Goal: Communication & Community: Share content

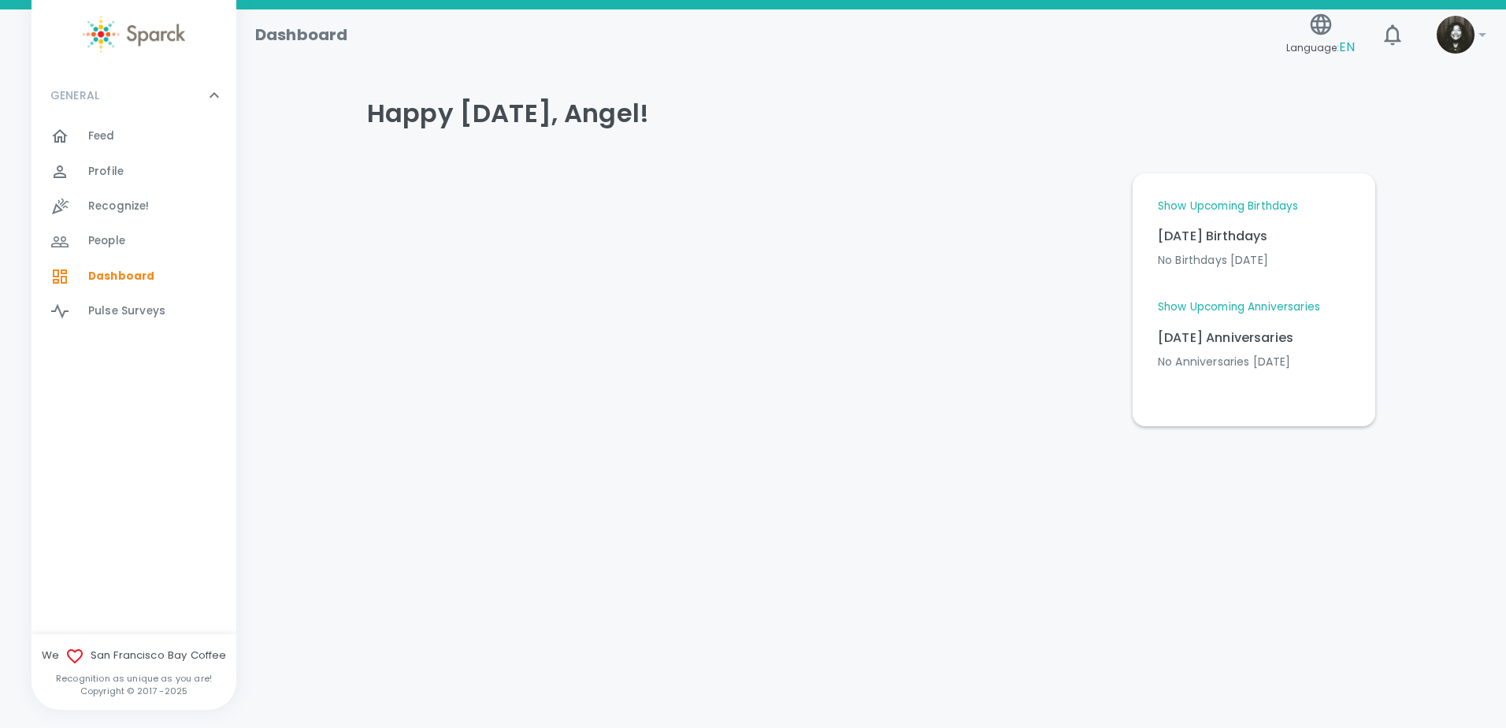
click at [116, 128] on div "Feed 0" at bounding box center [162, 136] width 148 height 22
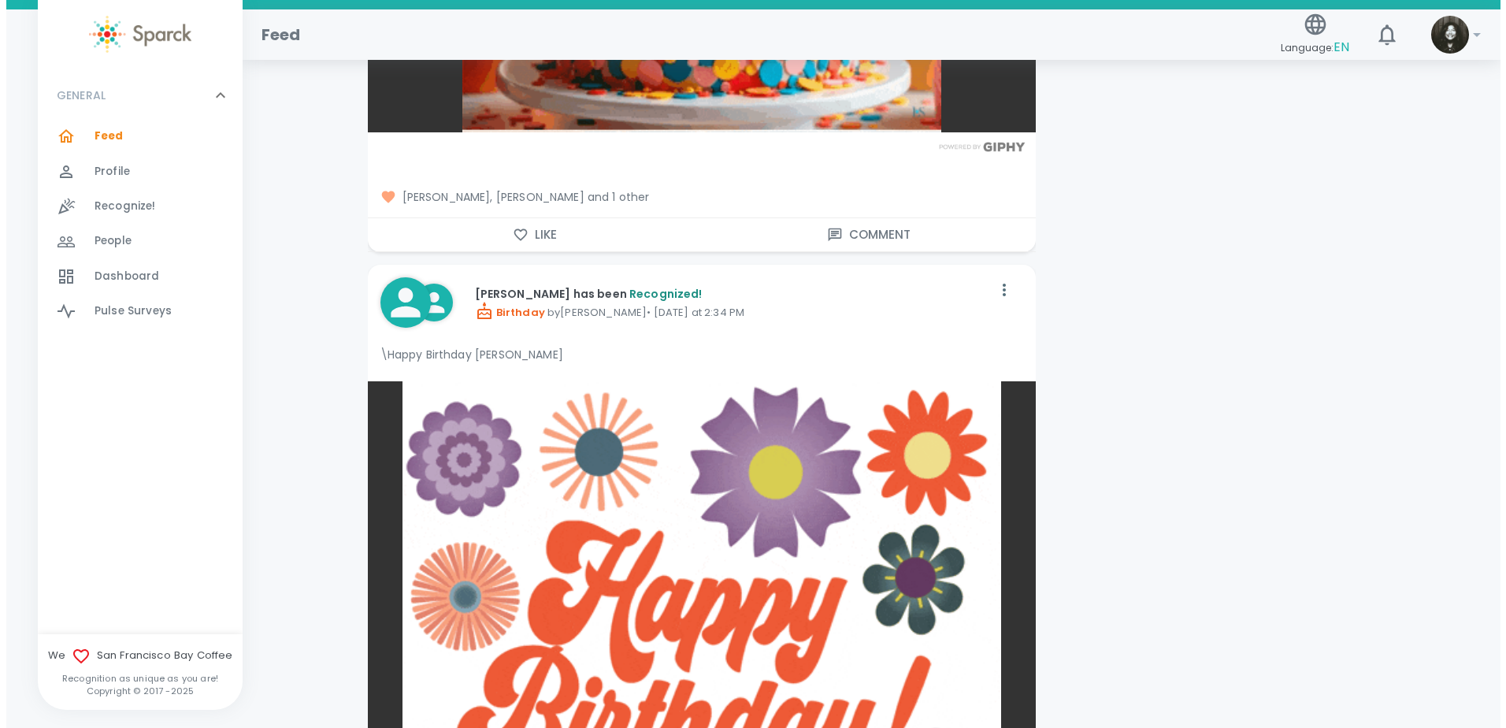
scroll to position [2757, 0]
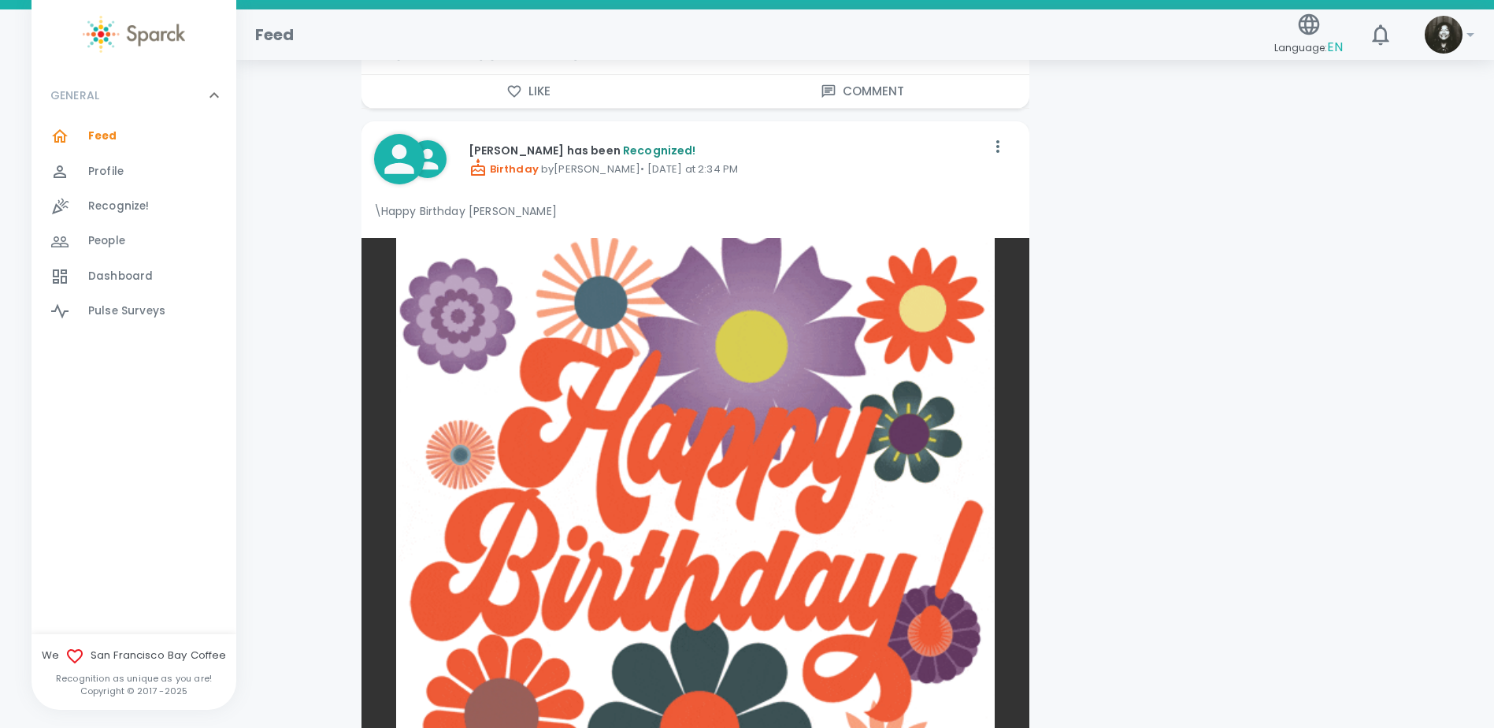
click at [1434, 35] on img at bounding box center [1444, 35] width 38 height 38
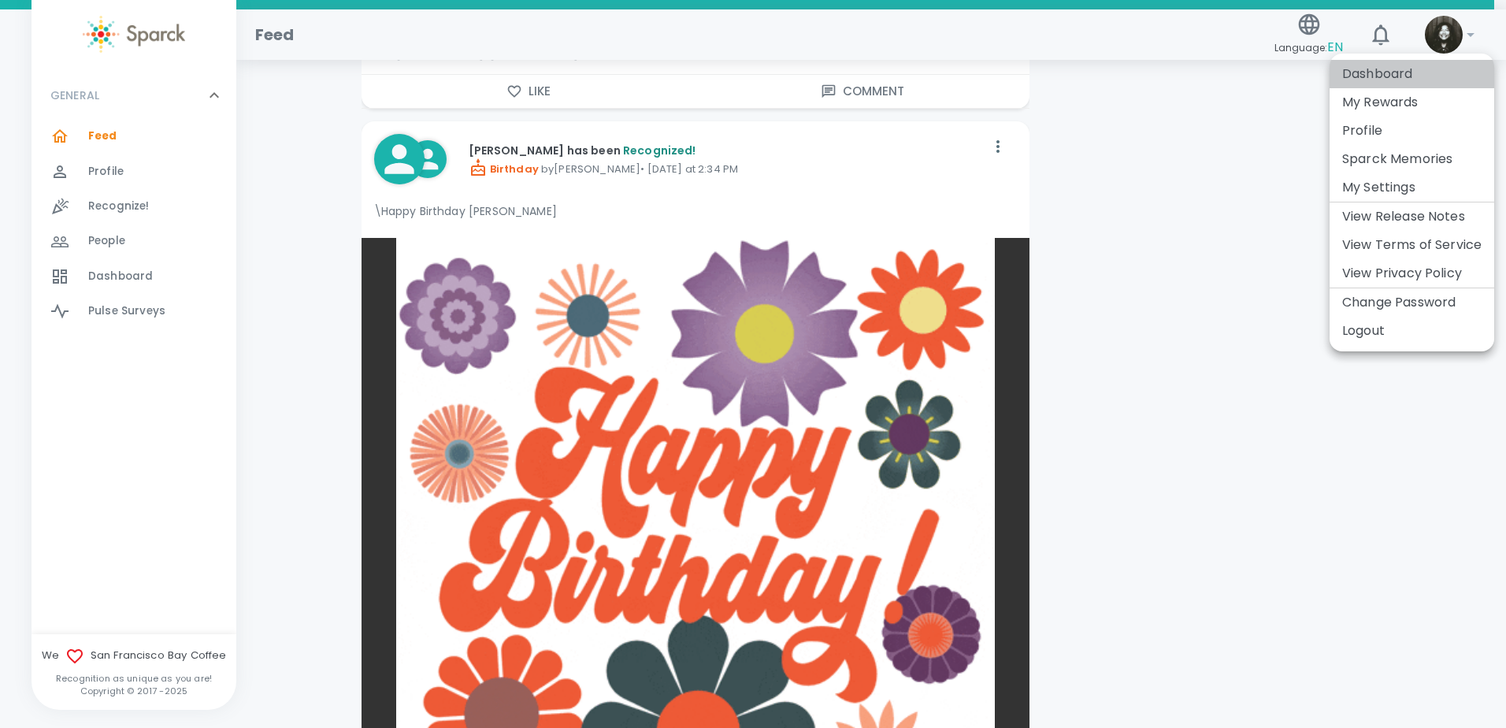
click at [1400, 69] on li "Dashboard" at bounding box center [1412, 74] width 165 height 28
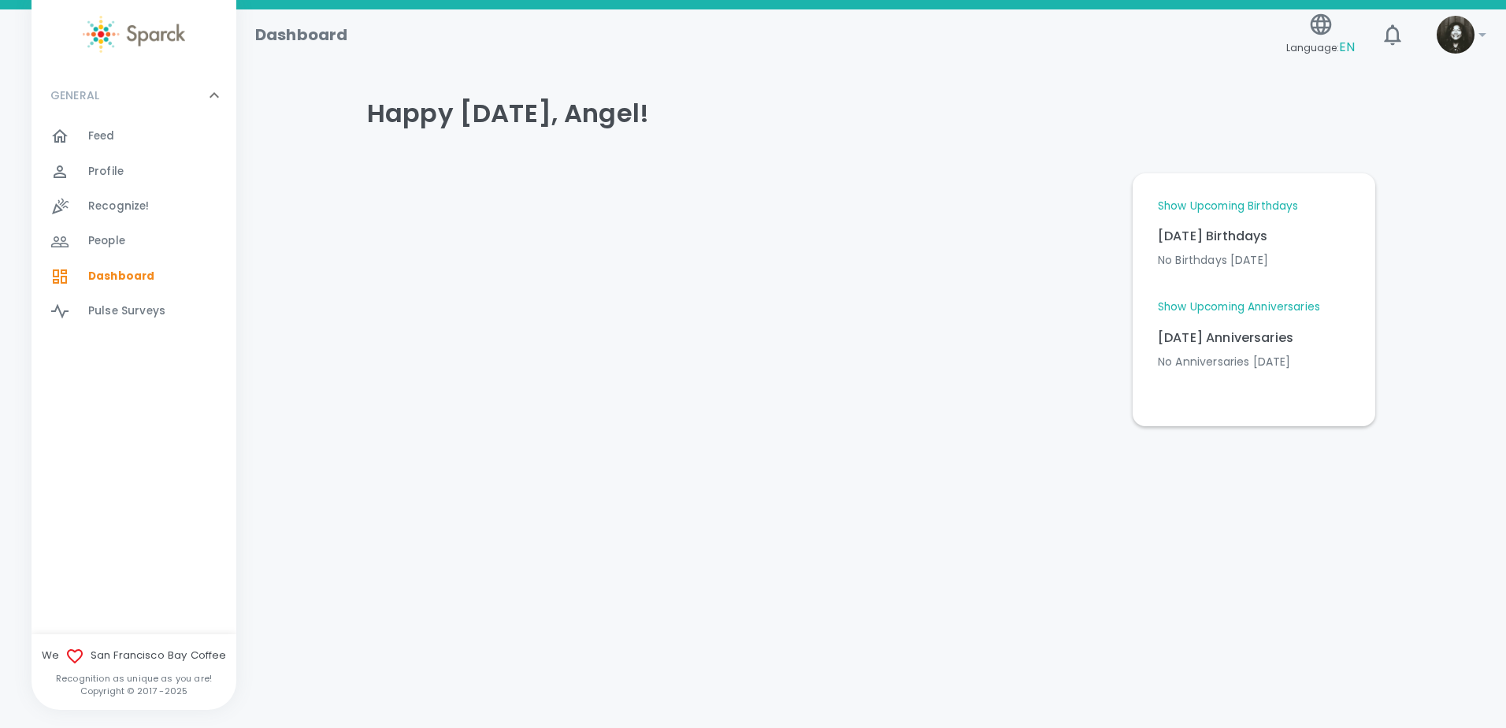
click at [121, 169] on span "Profile" at bounding box center [105, 172] width 35 height 16
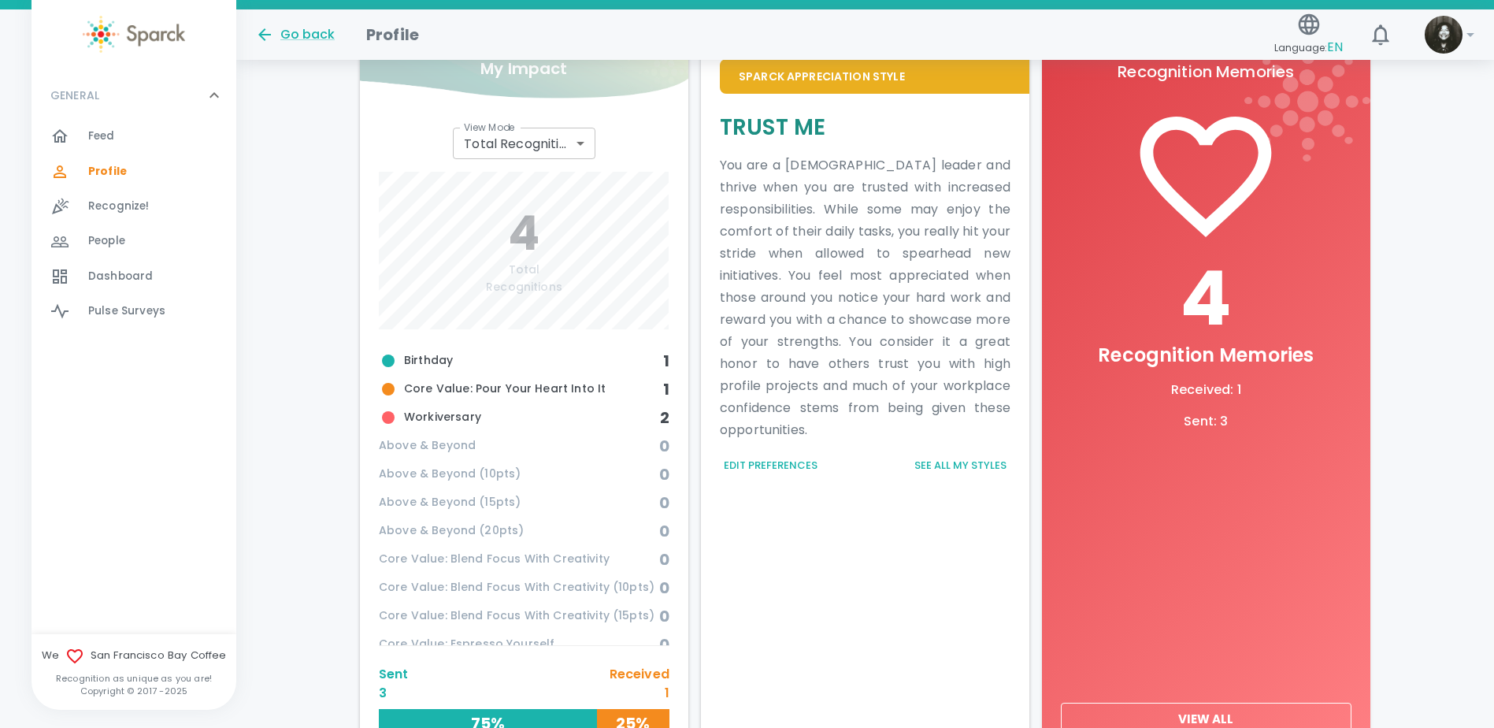
scroll to position [558, 0]
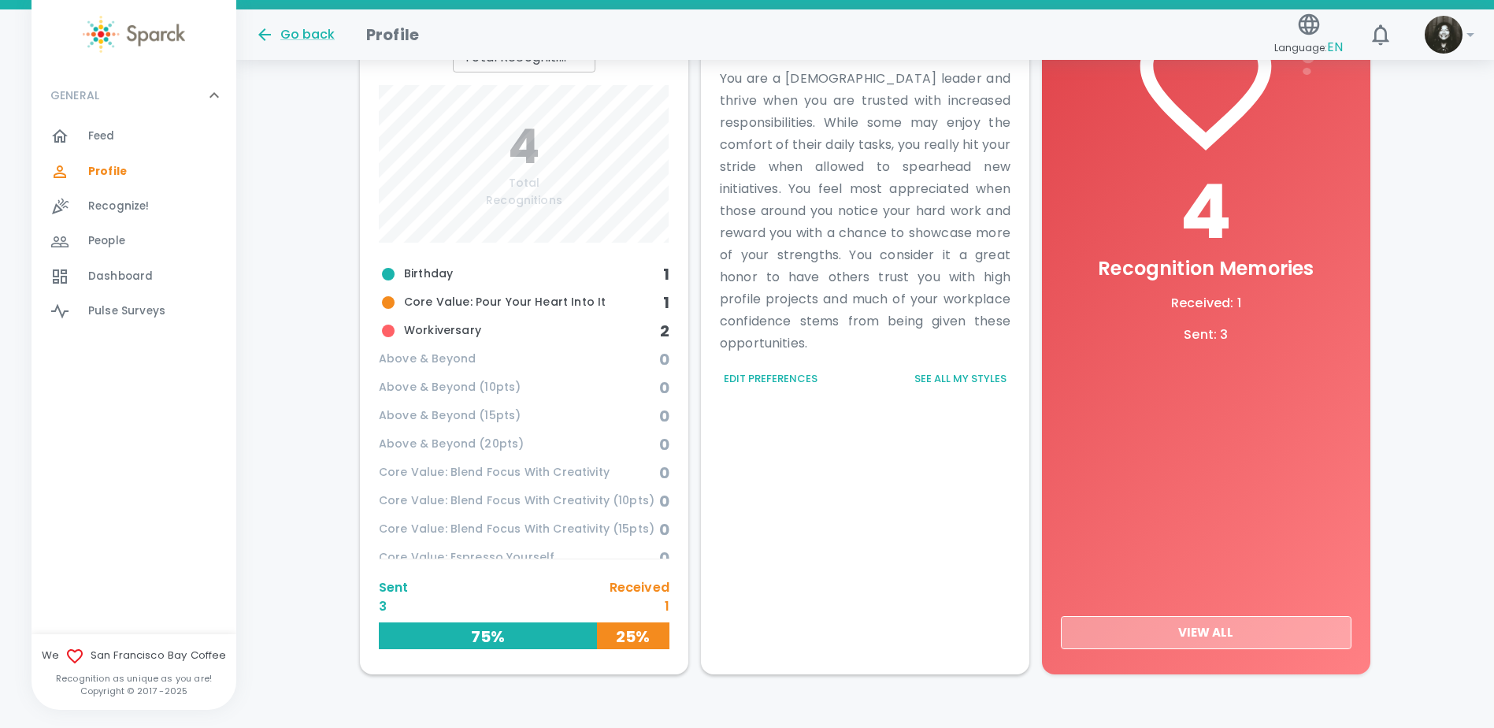
click at [1192, 620] on button "View All" at bounding box center [1206, 632] width 291 height 33
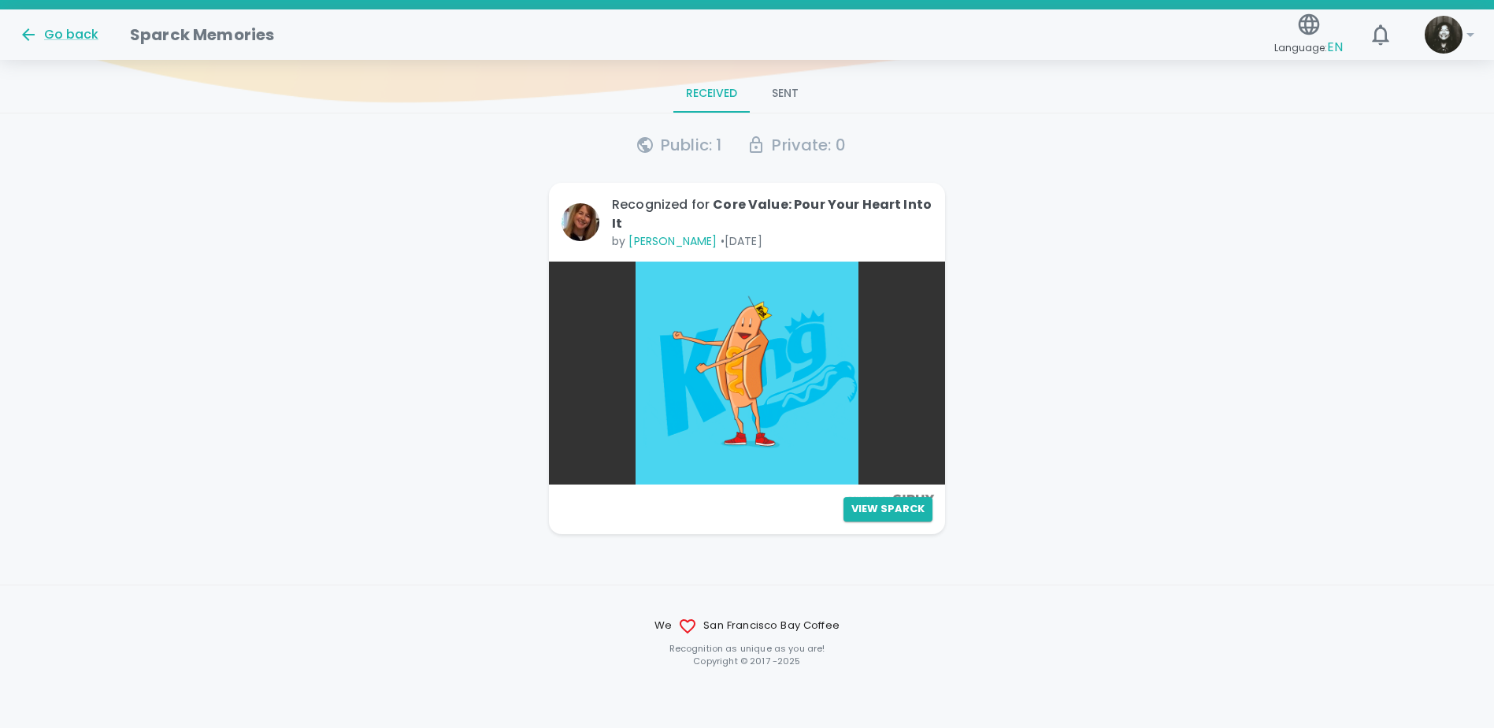
scroll to position [170, 0]
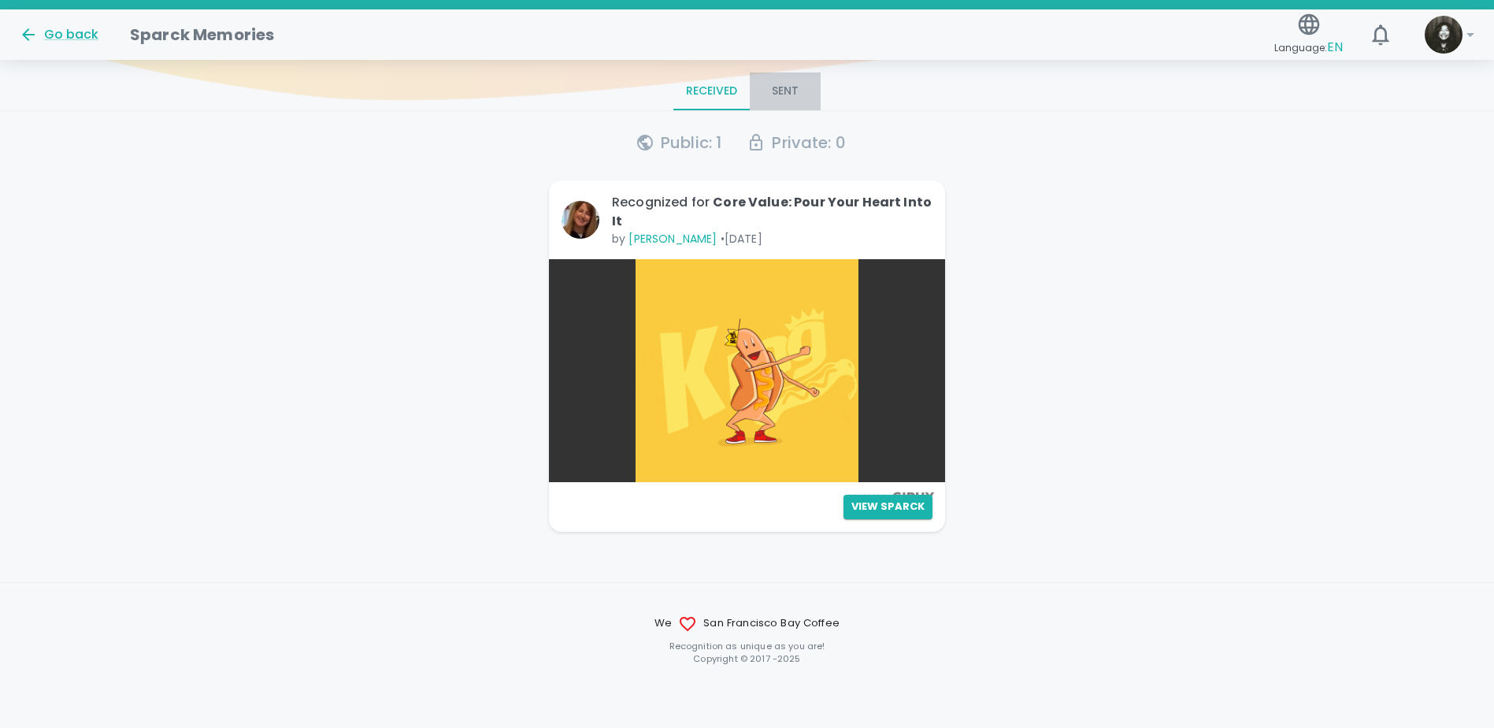
drag, startPoint x: 804, startPoint y: 98, endPoint x: 785, endPoint y: 109, distance: 21.9
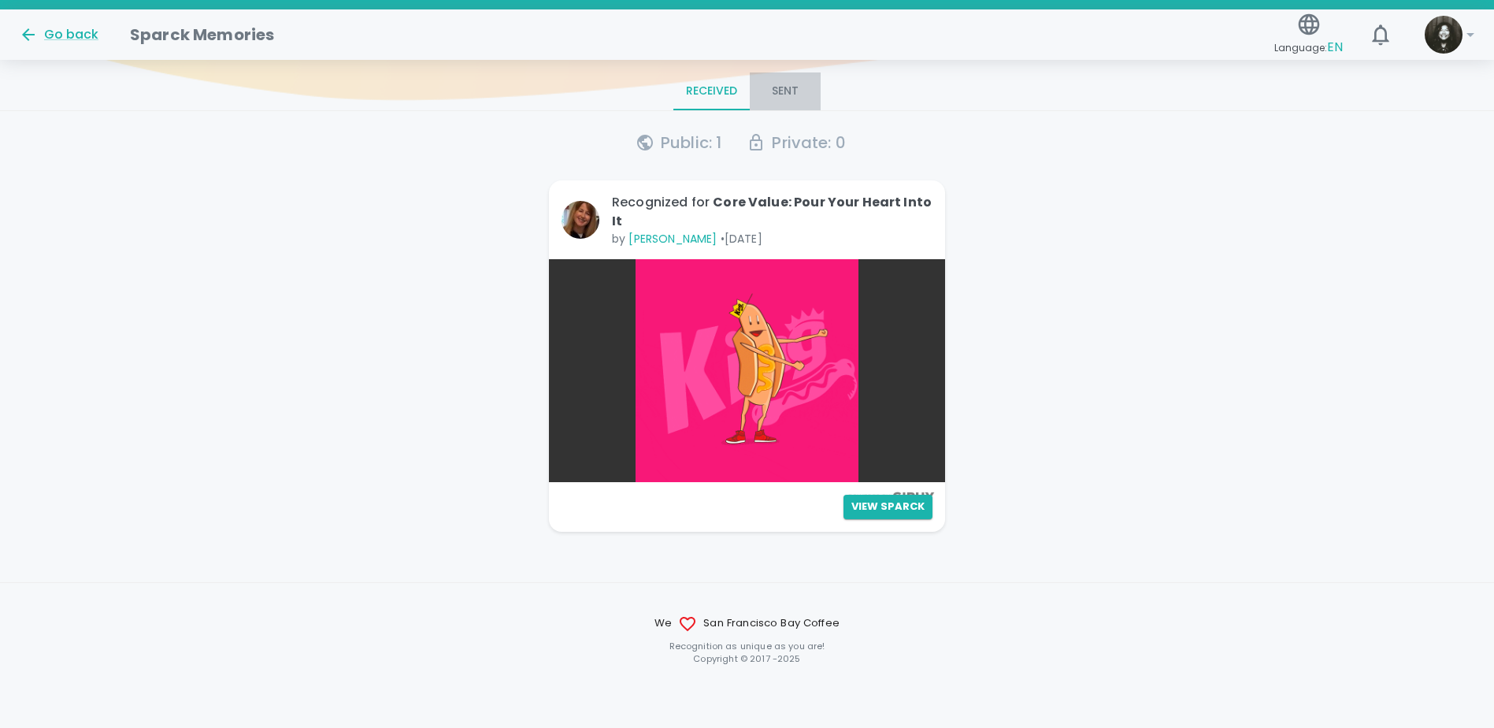
click at [803, 99] on button "Sent" at bounding box center [785, 91] width 71 height 38
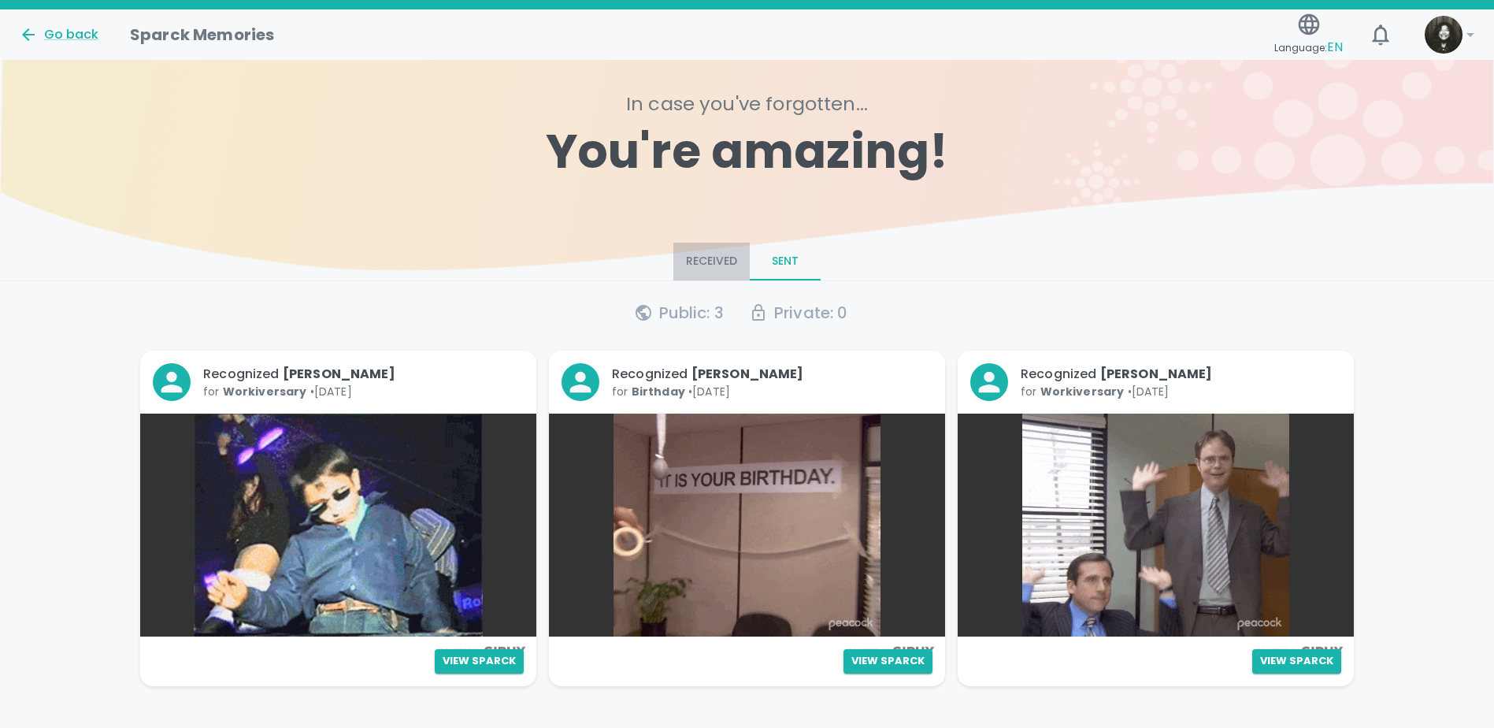
click at [726, 251] on button "Received" at bounding box center [711, 262] width 76 height 38
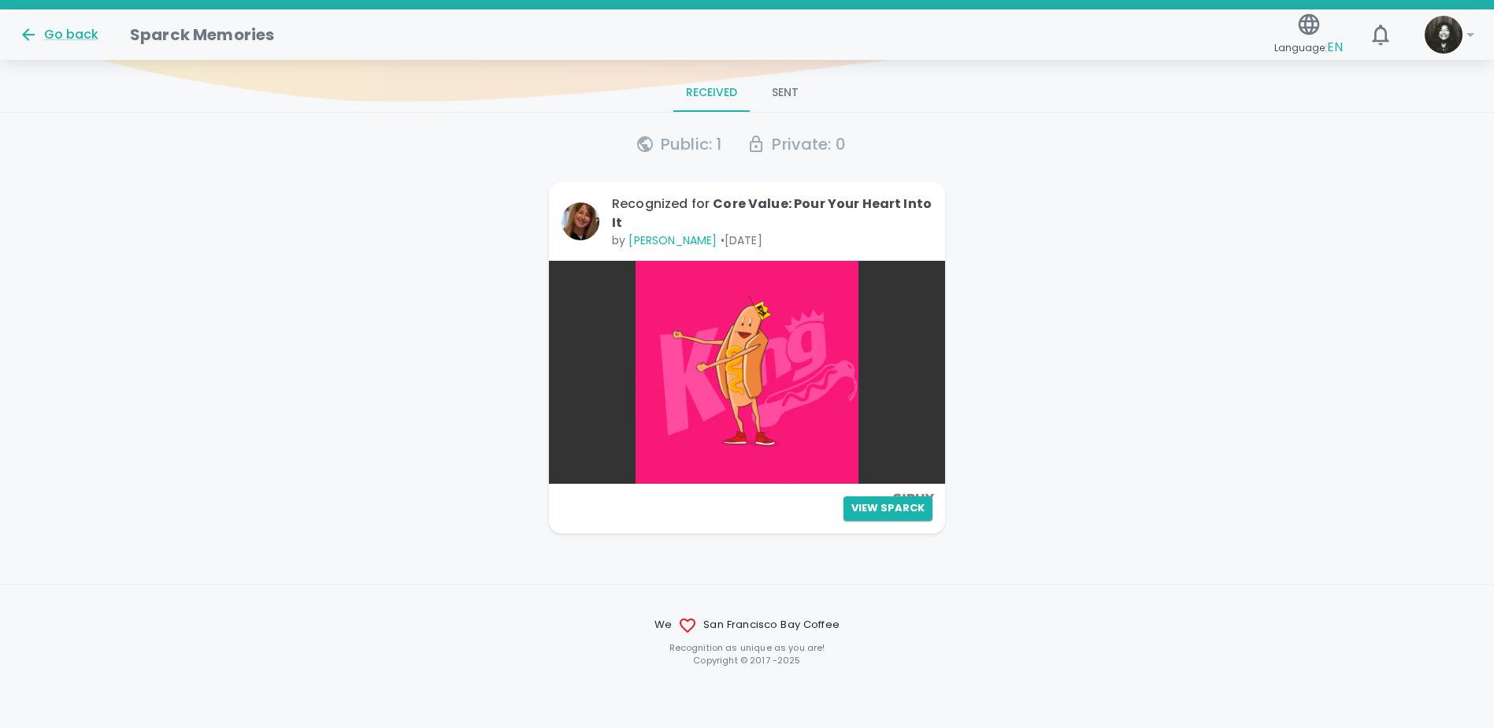
scroll to position [170, 0]
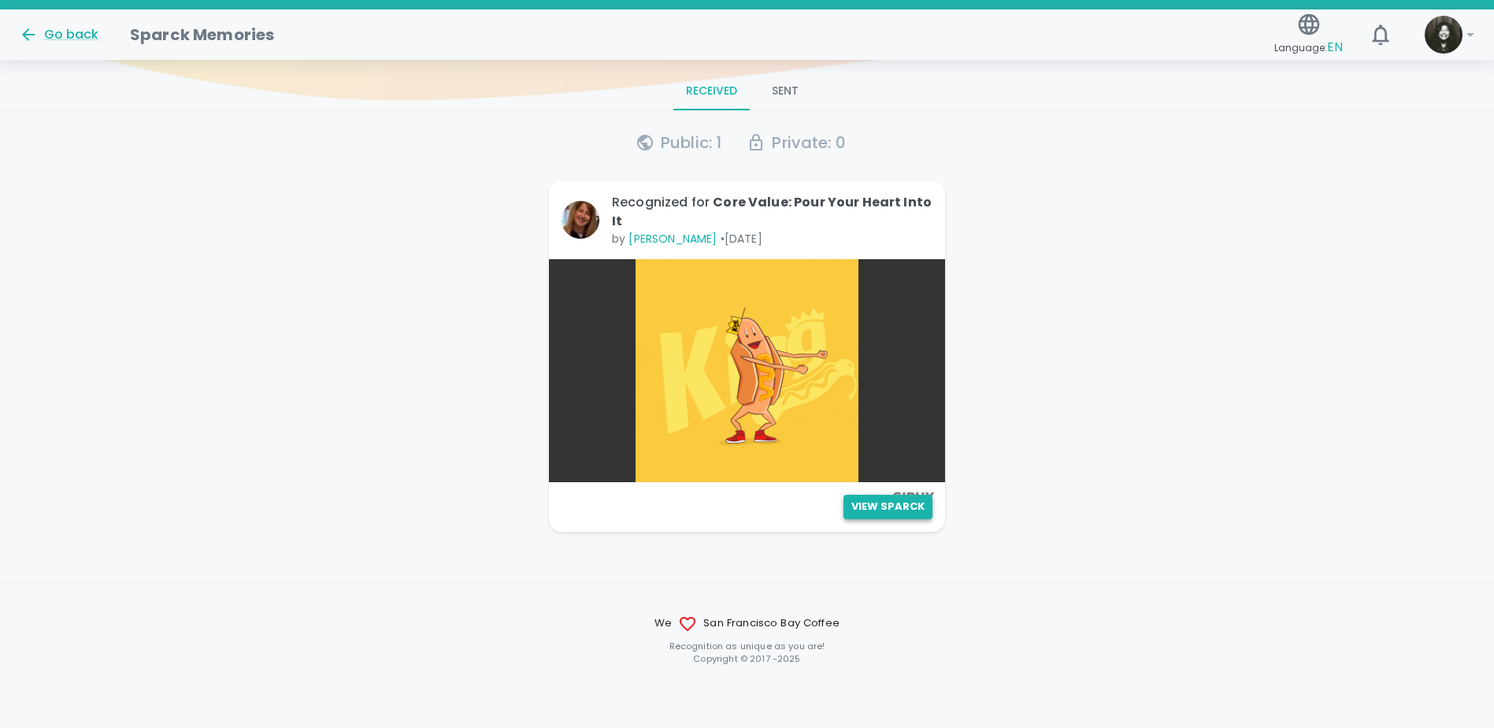
click at [860, 510] on button "View Sparck" at bounding box center [888, 507] width 89 height 24
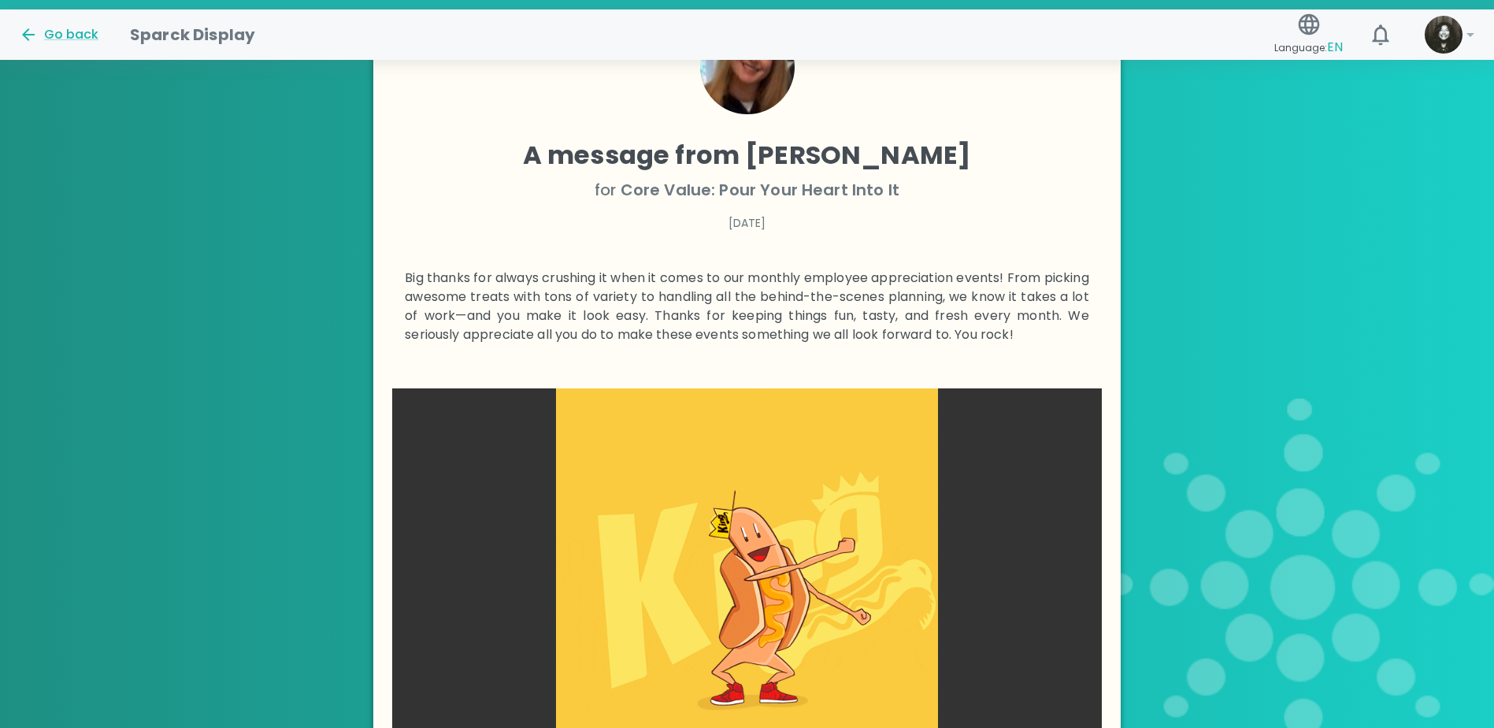
scroll to position [180, 0]
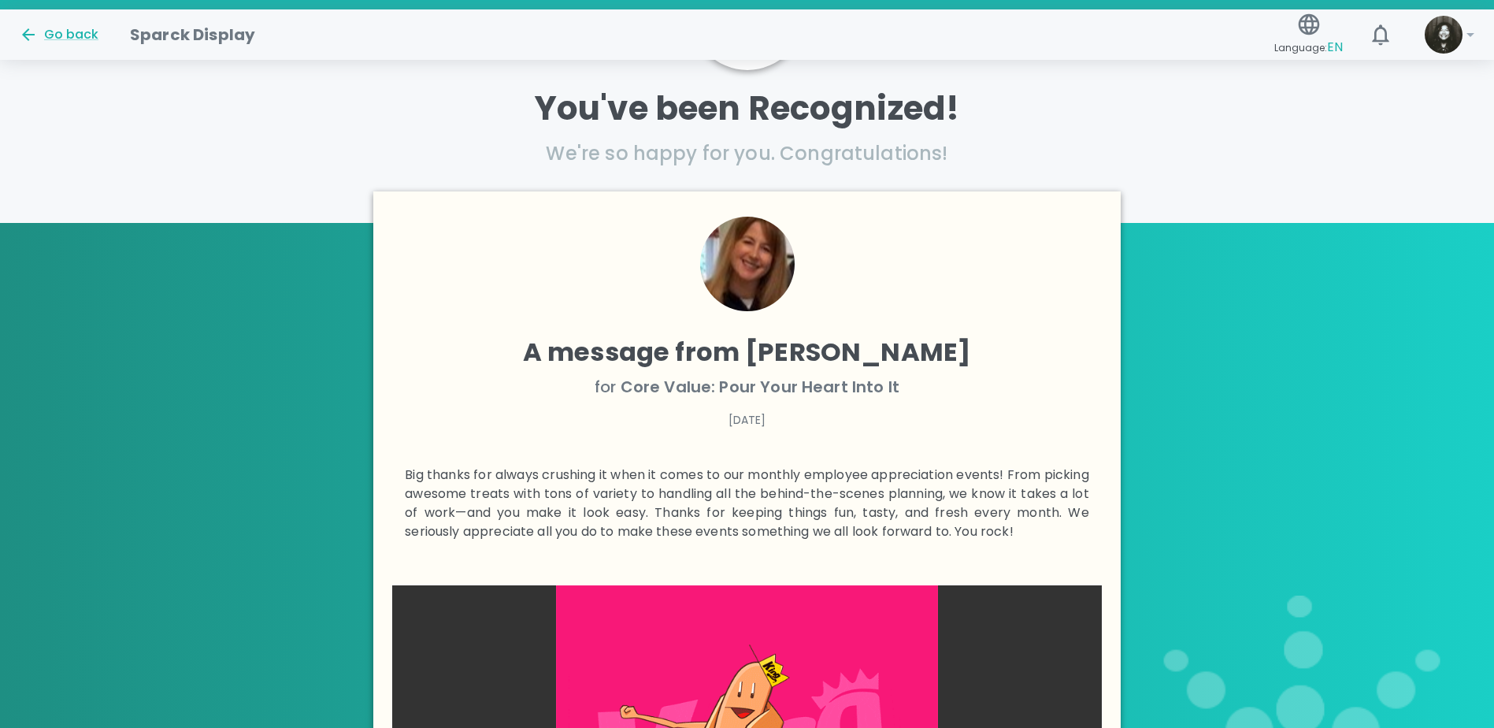
click at [99, 53] on div "Go back Sparck Display Language: EN !" at bounding box center [740, 28] width 1469 height 69
click at [77, 43] on div "Go back" at bounding box center [59, 34] width 80 height 19
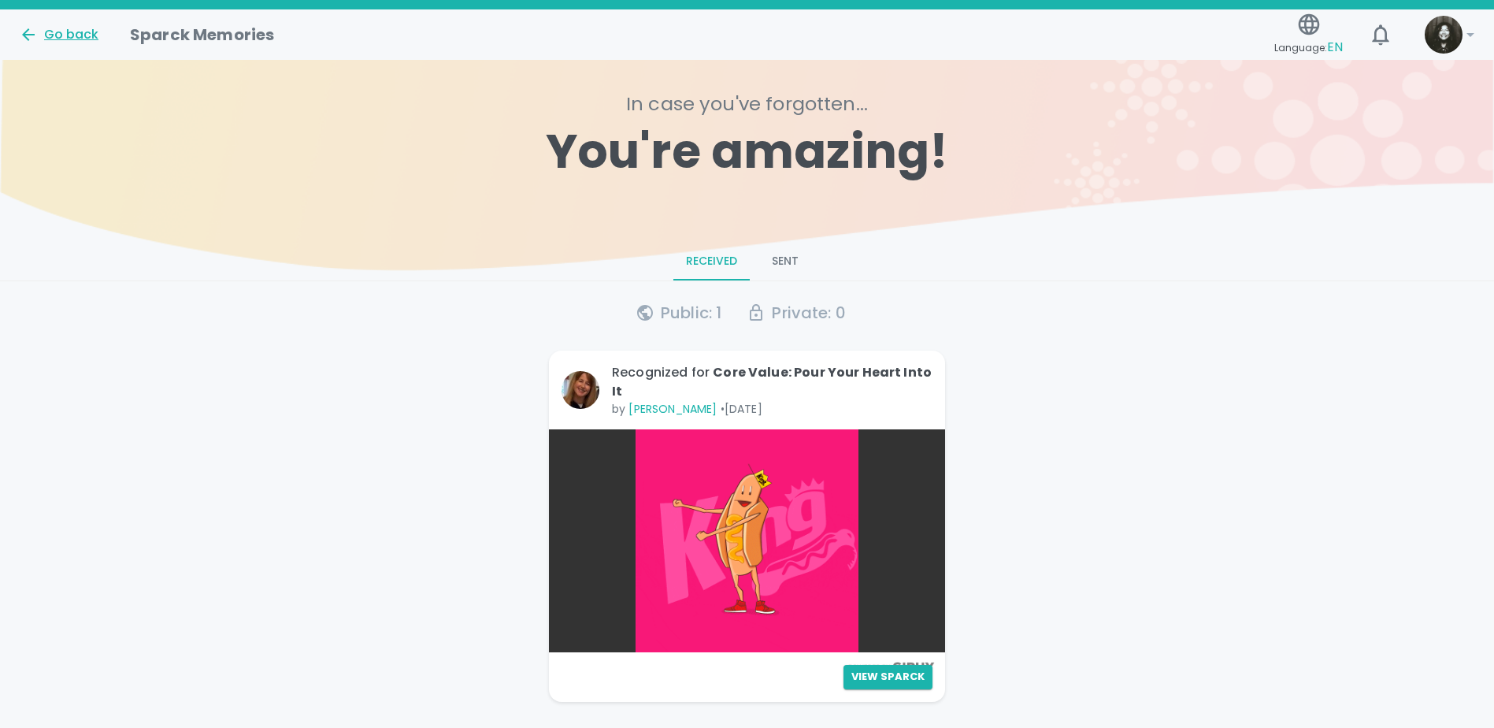
click at [46, 39] on div "Go back" at bounding box center [59, 34] width 80 height 19
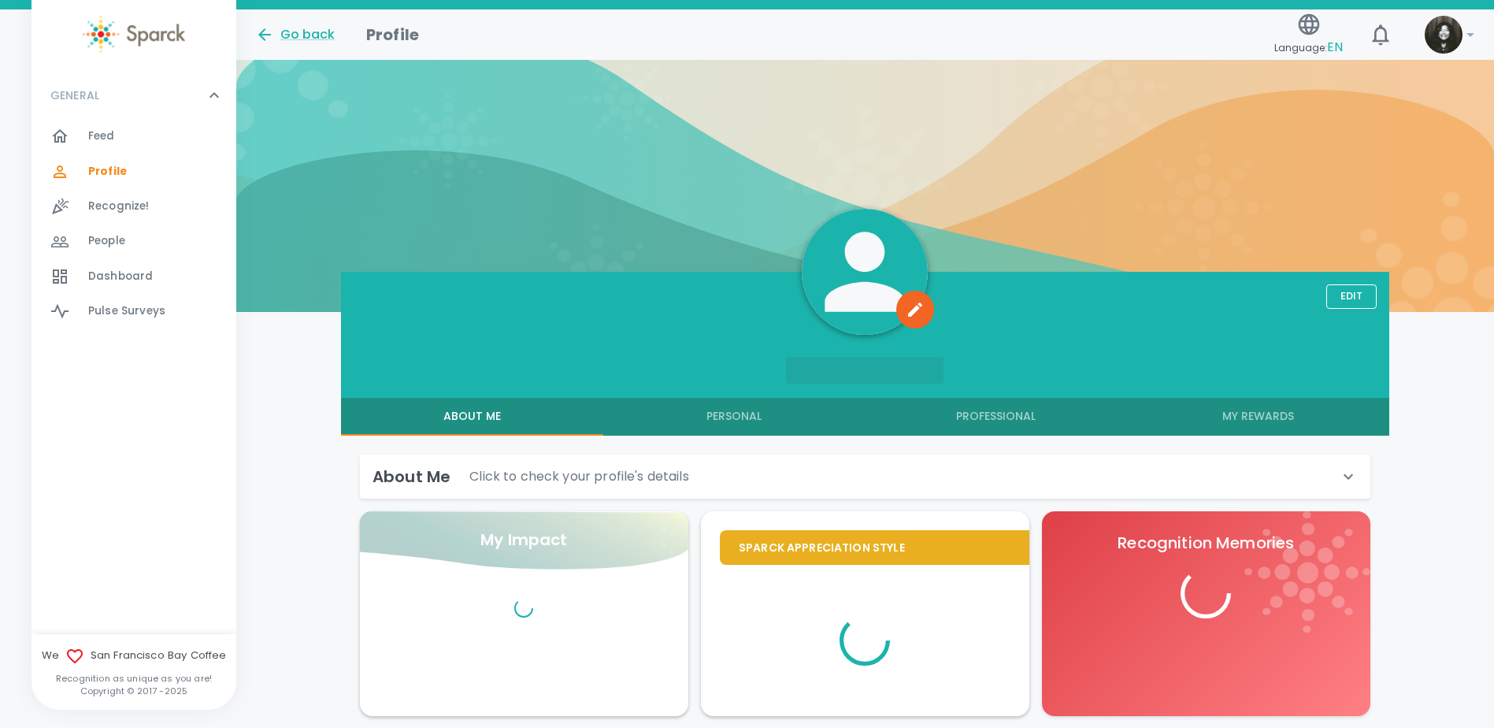
scroll to position [70, 0]
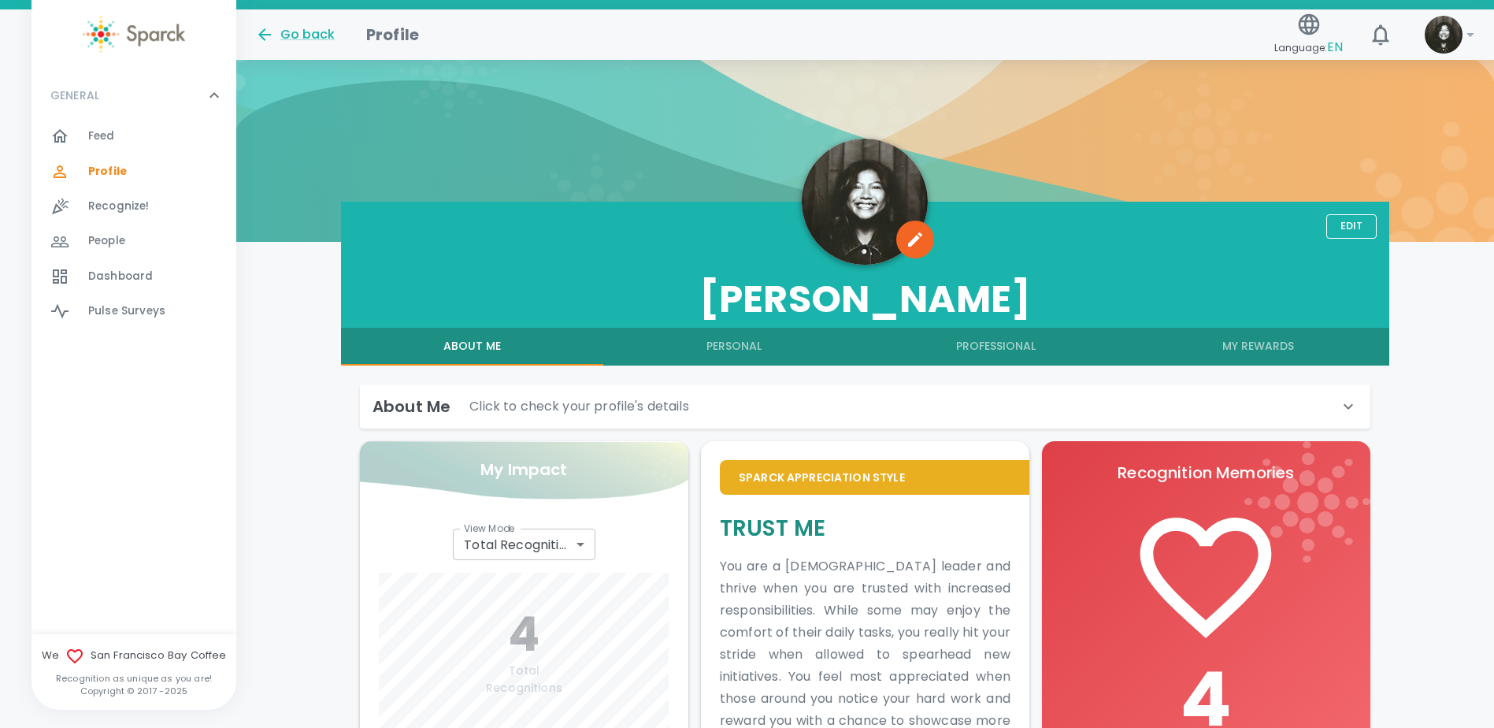
click at [91, 150] on div "Feed 0" at bounding box center [134, 136] width 205 height 35
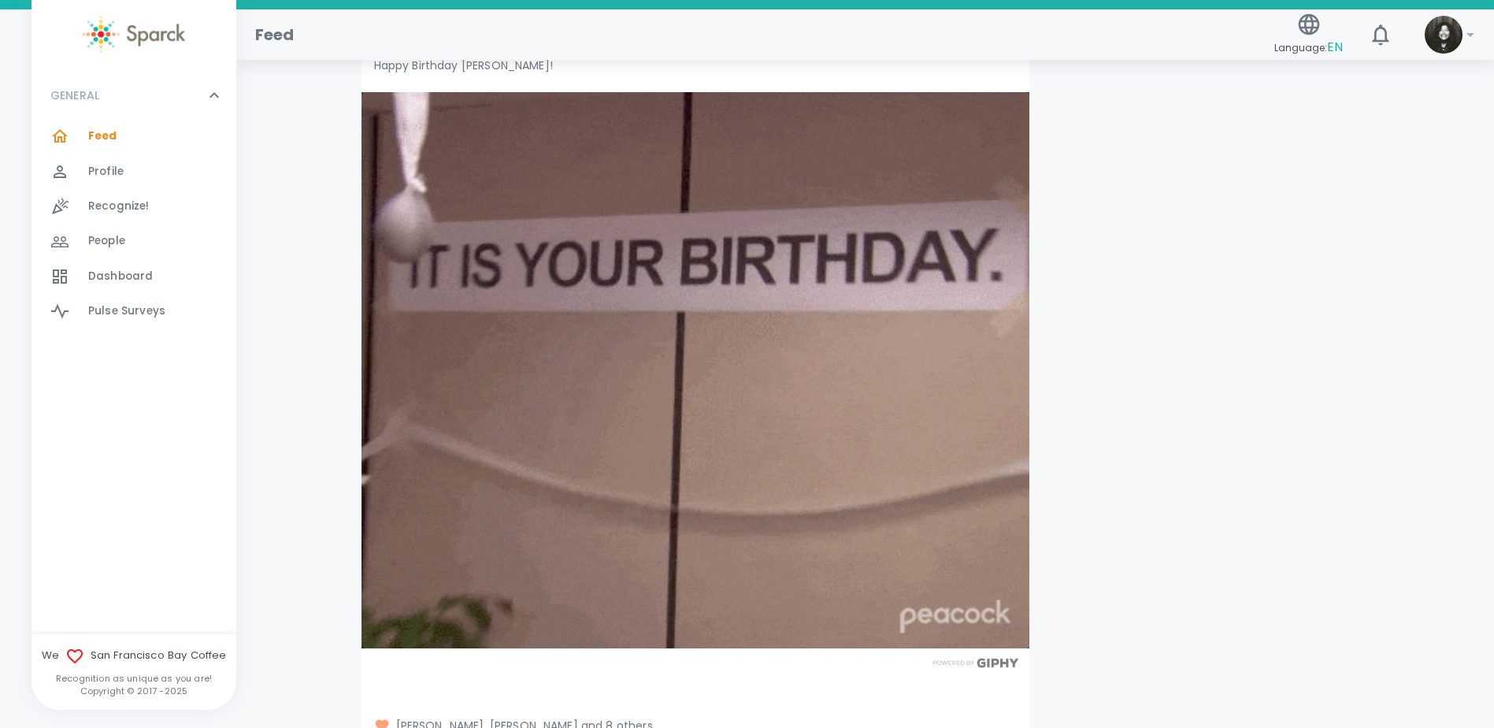
scroll to position [25285, 0]
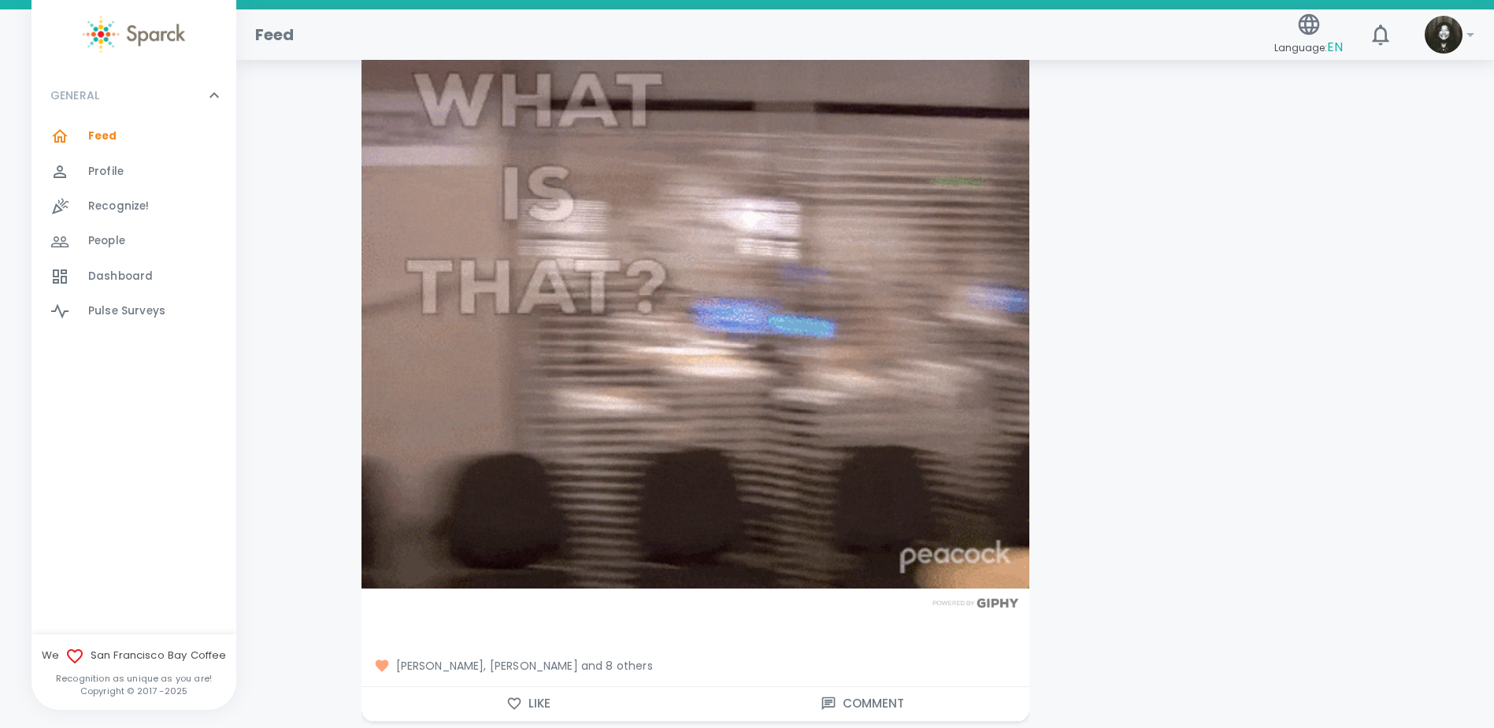
click at [636, 658] on span "[PERSON_NAME], [PERSON_NAME] and 8 others" at bounding box center [695, 666] width 643 height 16
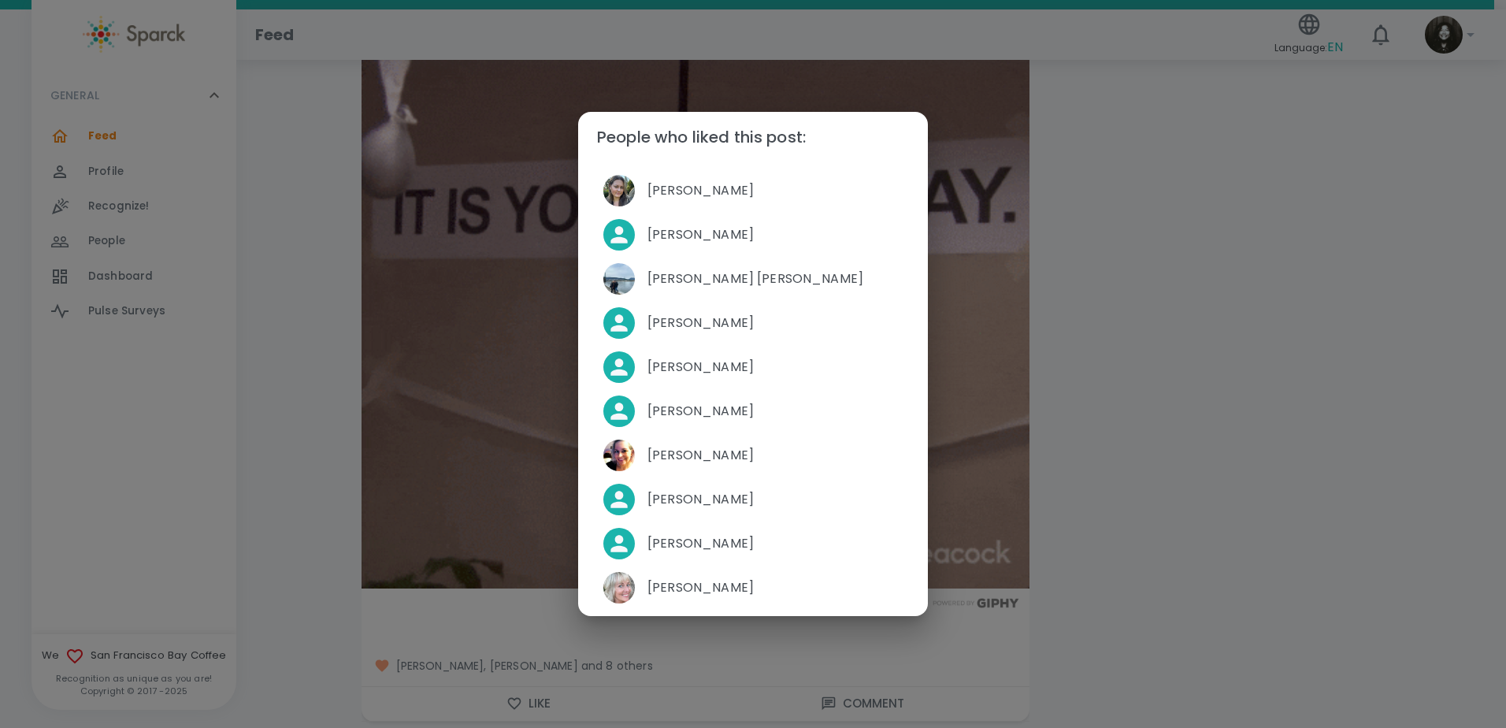
click at [1097, 588] on div "People who liked this post: [PERSON_NAME] [PERSON_NAME] [PERSON_NAME] [PERSON_N…" at bounding box center [753, 364] width 1506 height 728
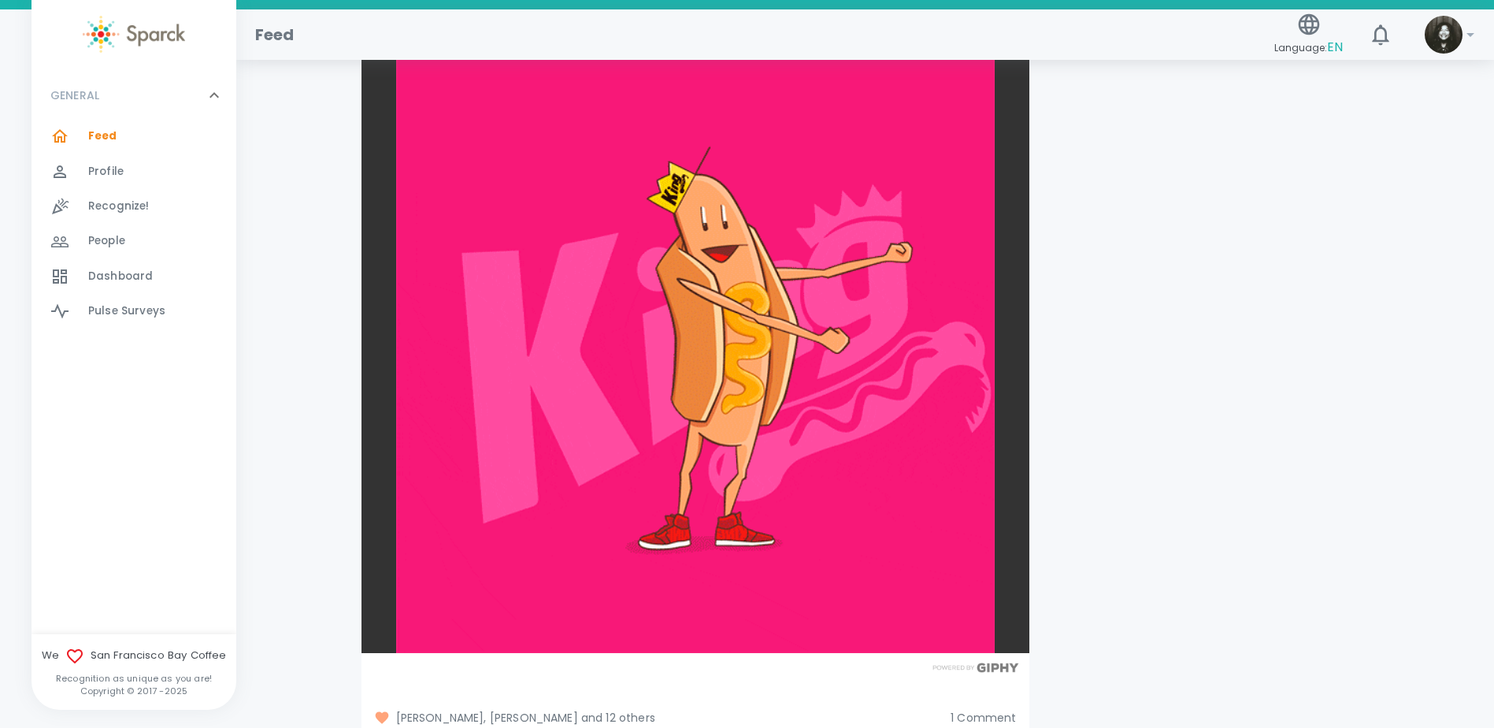
scroll to position [54429, 0]
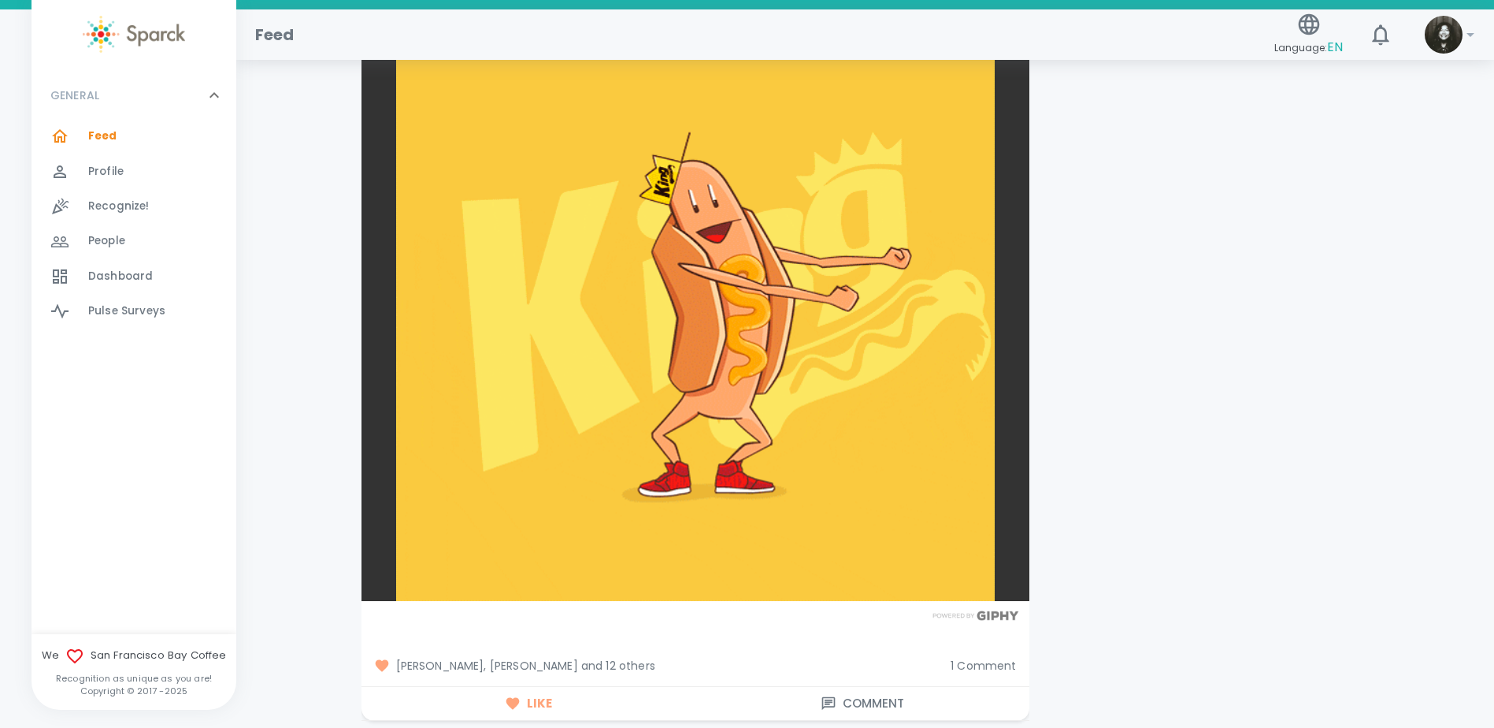
click at [1003, 658] on span "1 Comment" at bounding box center [983, 666] width 65 height 16
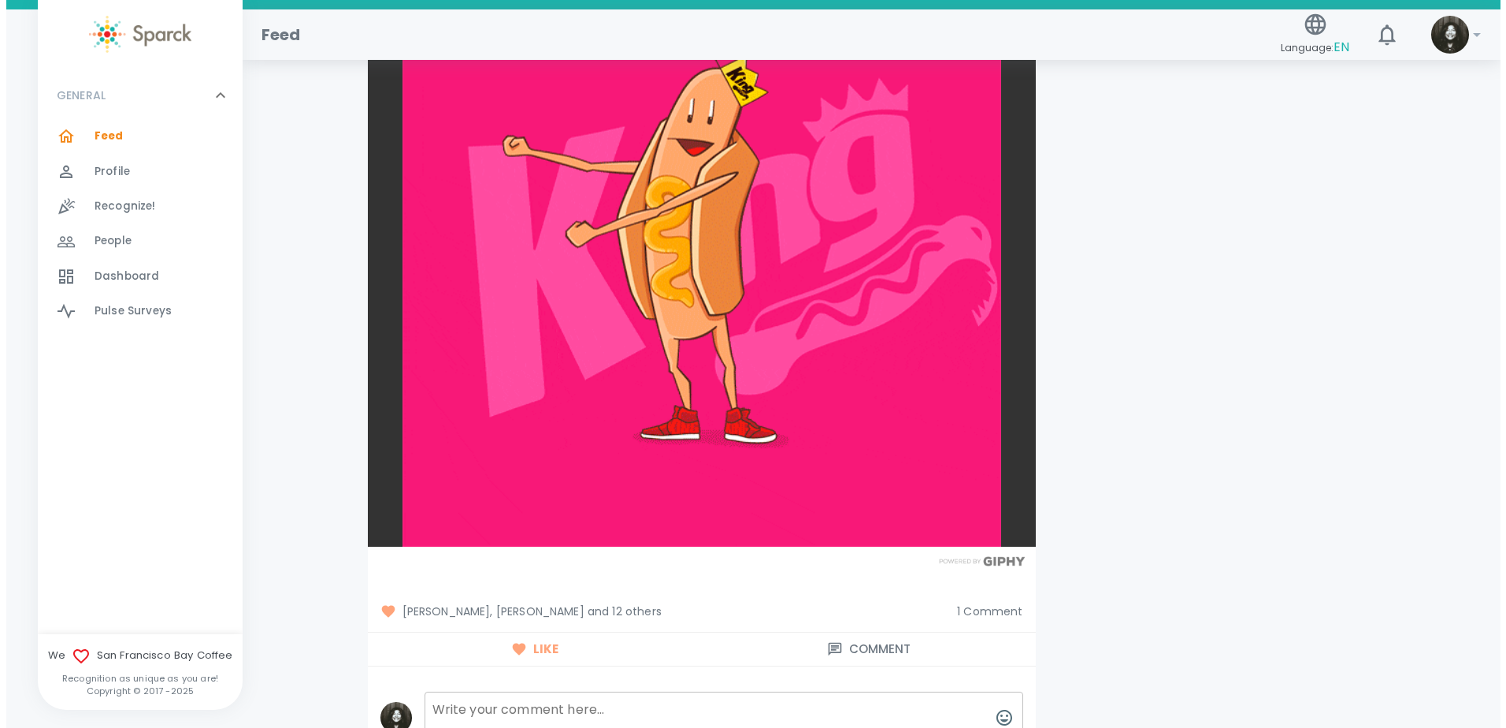
scroll to position [54507, 0]
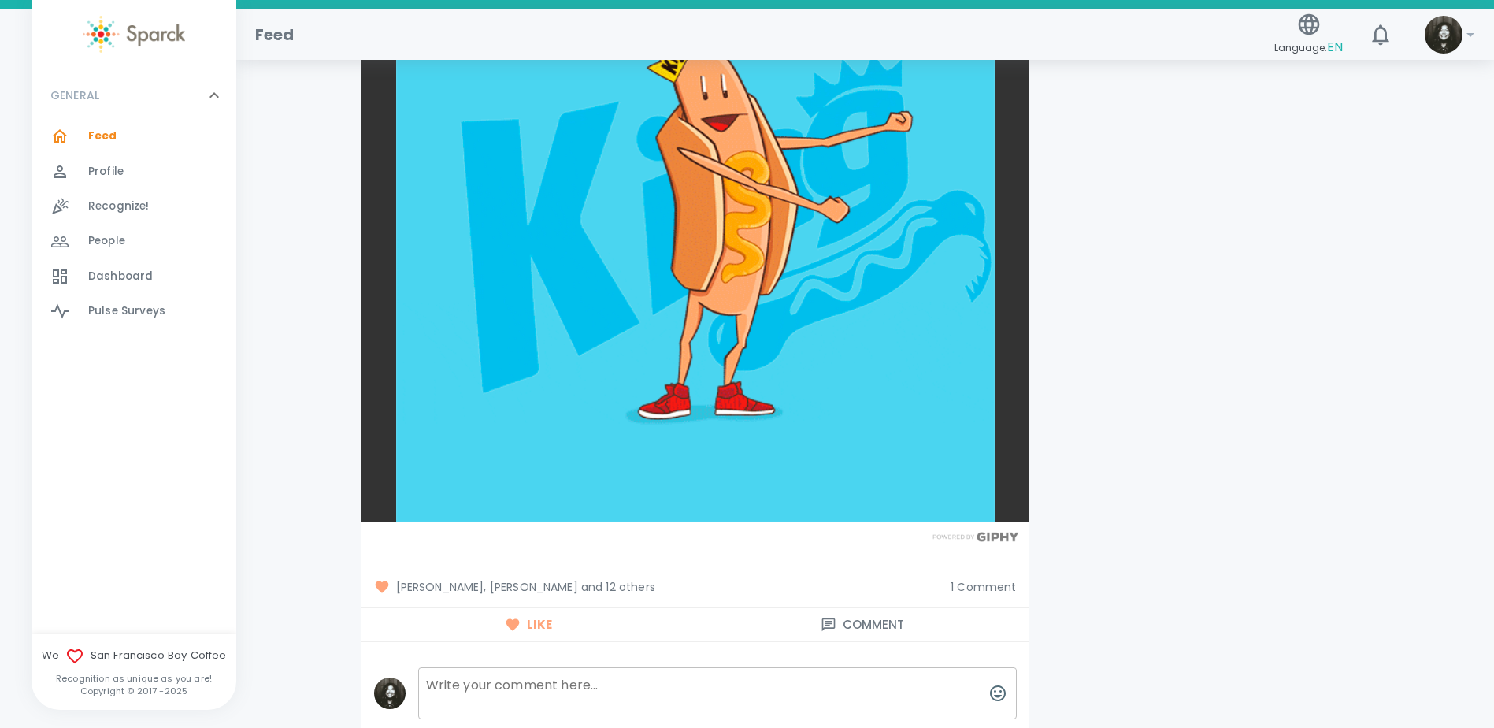
click at [625, 579] on span "[PERSON_NAME], [PERSON_NAME] and 12 others" at bounding box center [656, 587] width 565 height 16
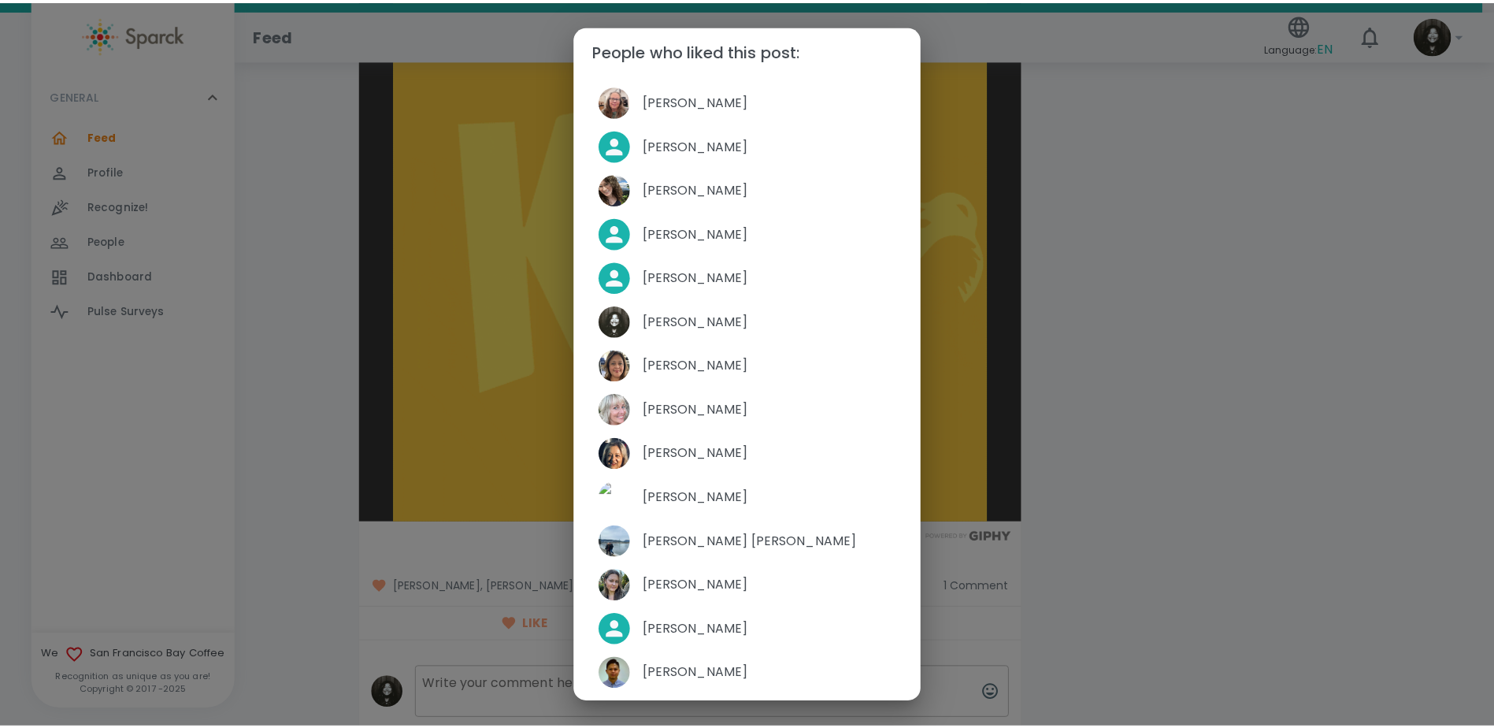
scroll to position [0, 0]
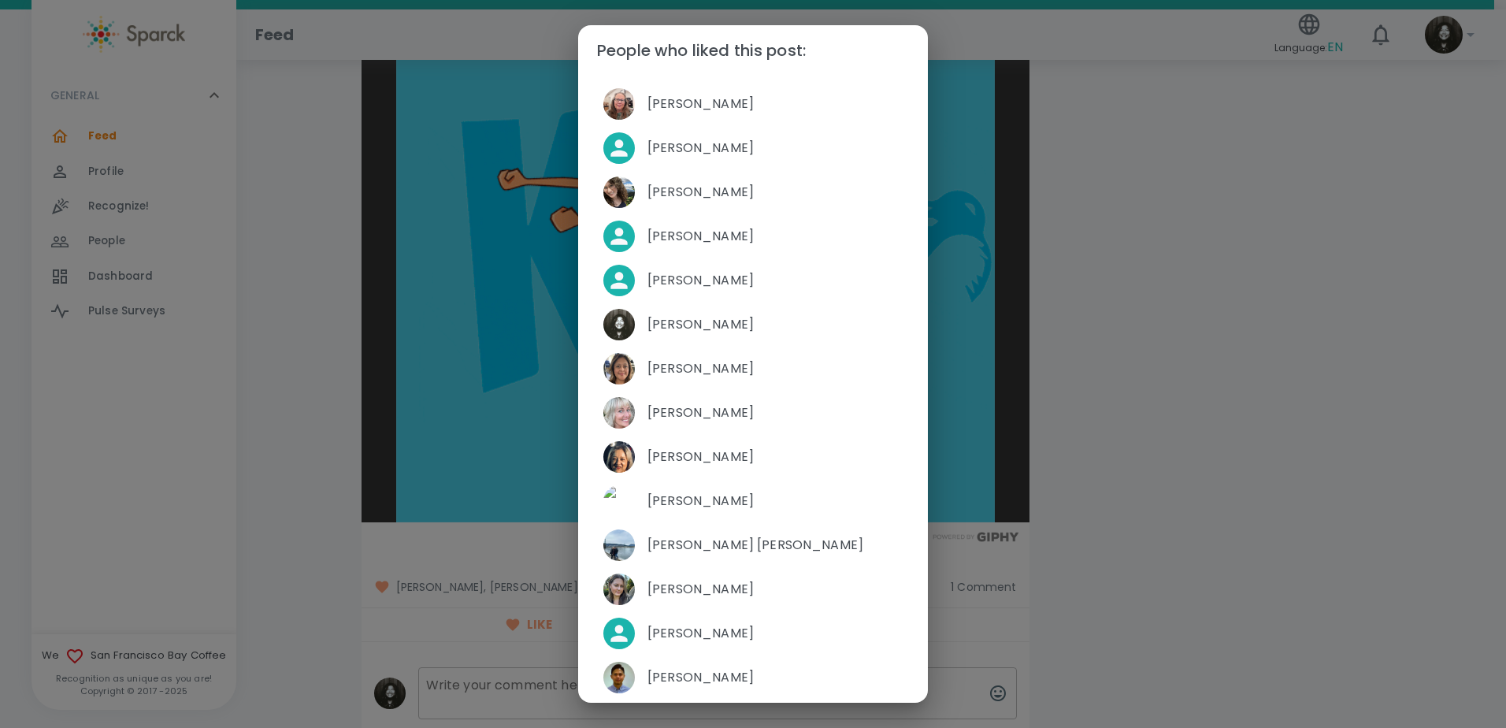
click at [1182, 519] on div "People who liked this post: [PERSON_NAME] [PERSON_NAME] [PERSON_NAME] [PERSON_N…" at bounding box center [753, 364] width 1506 height 728
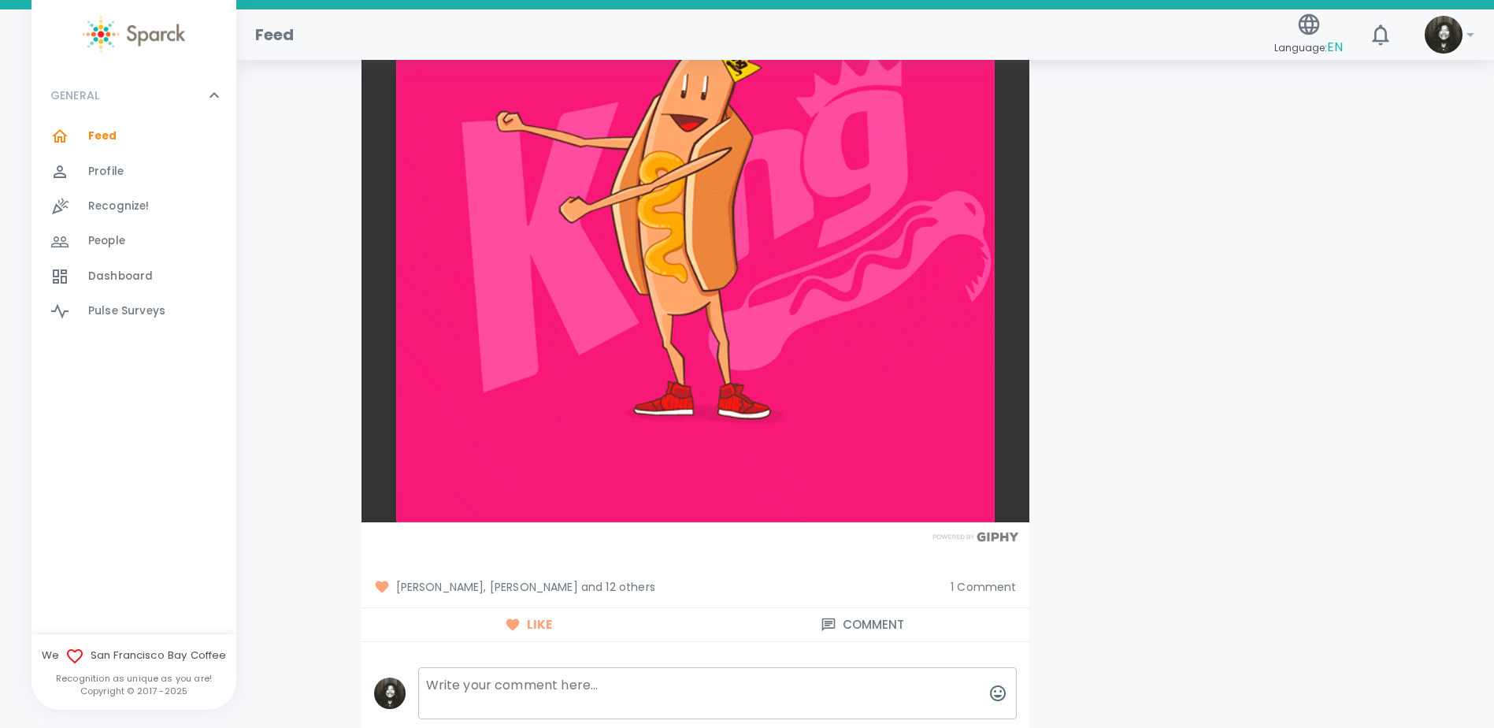
drag, startPoint x: 139, startPoint y: 151, endPoint x: 164, endPoint y: 19, distance: 134.6
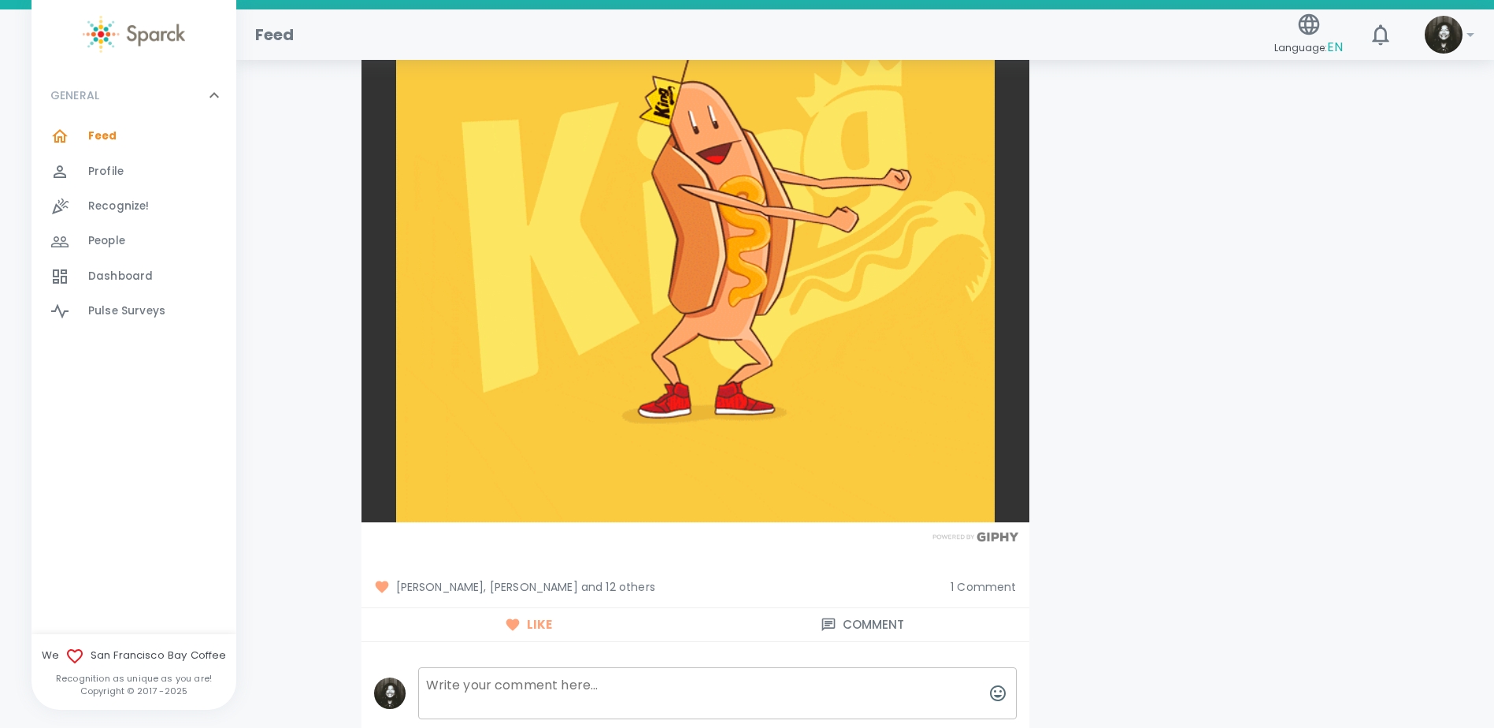
click at [139, 151] on div "Feed 0" at bounding box center [134, 136] width 205 height 35
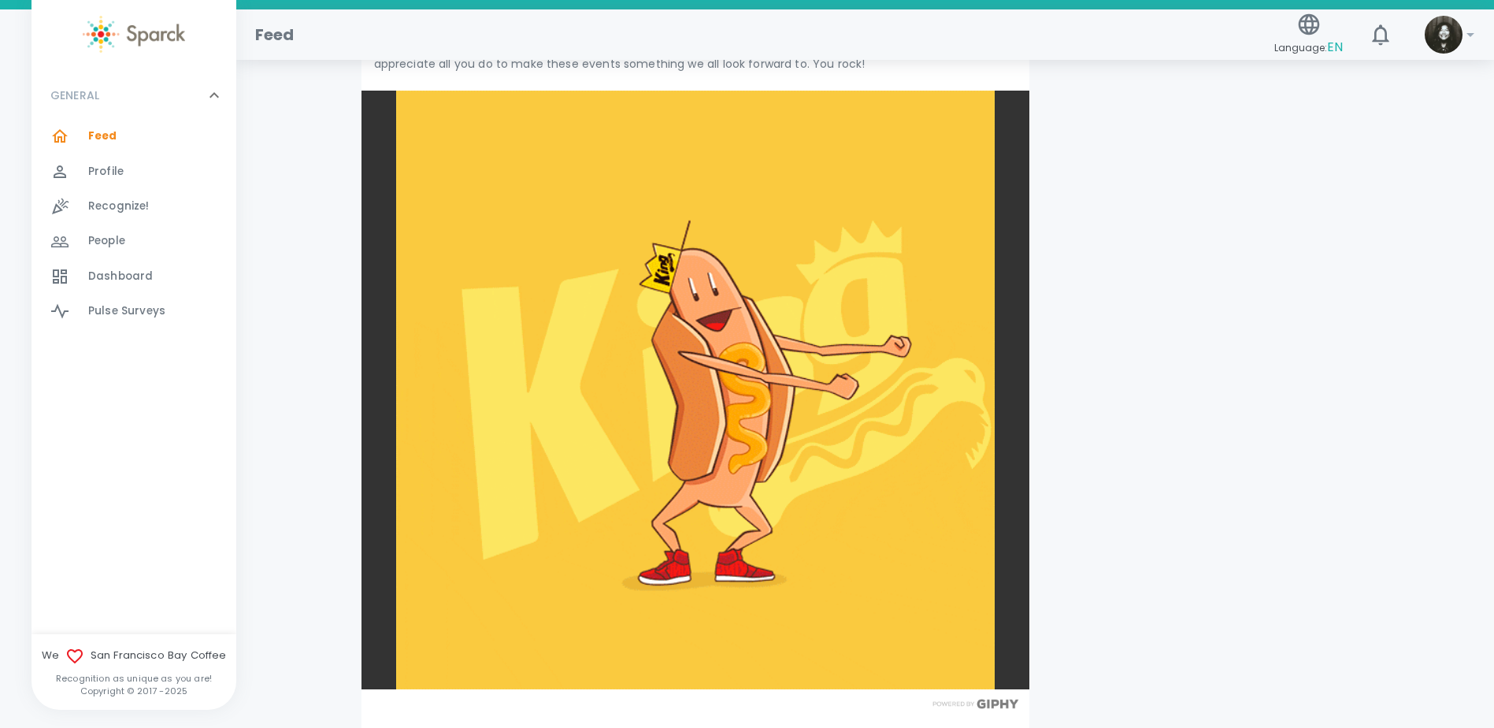
scroll to position [54114, 0]
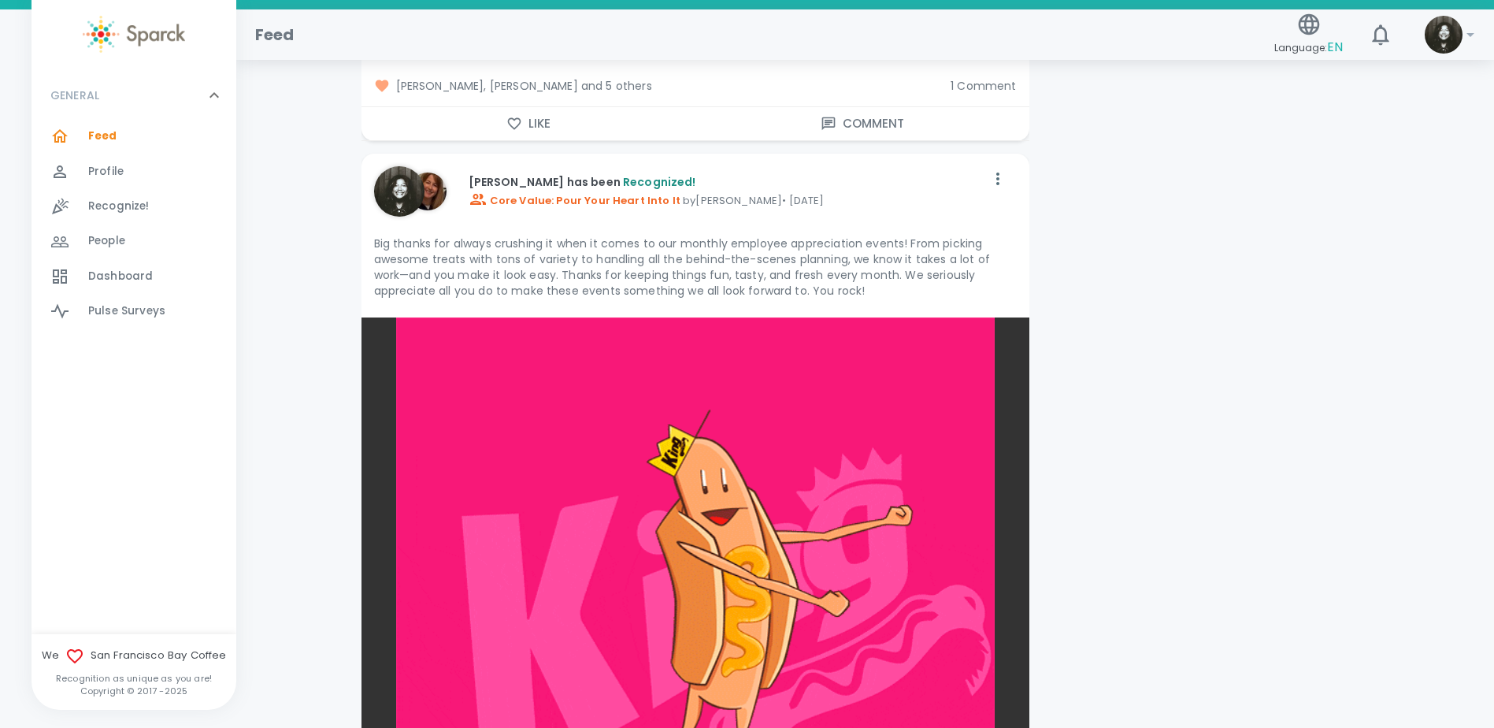
drag, startPoint x: 117, startPoint y: 149, endPoint x: 938, endPoint y: 350, distance: 845.7
click at [117, 149] on div "Feed 0" at bounding box center [134, 136] width 205 height 35
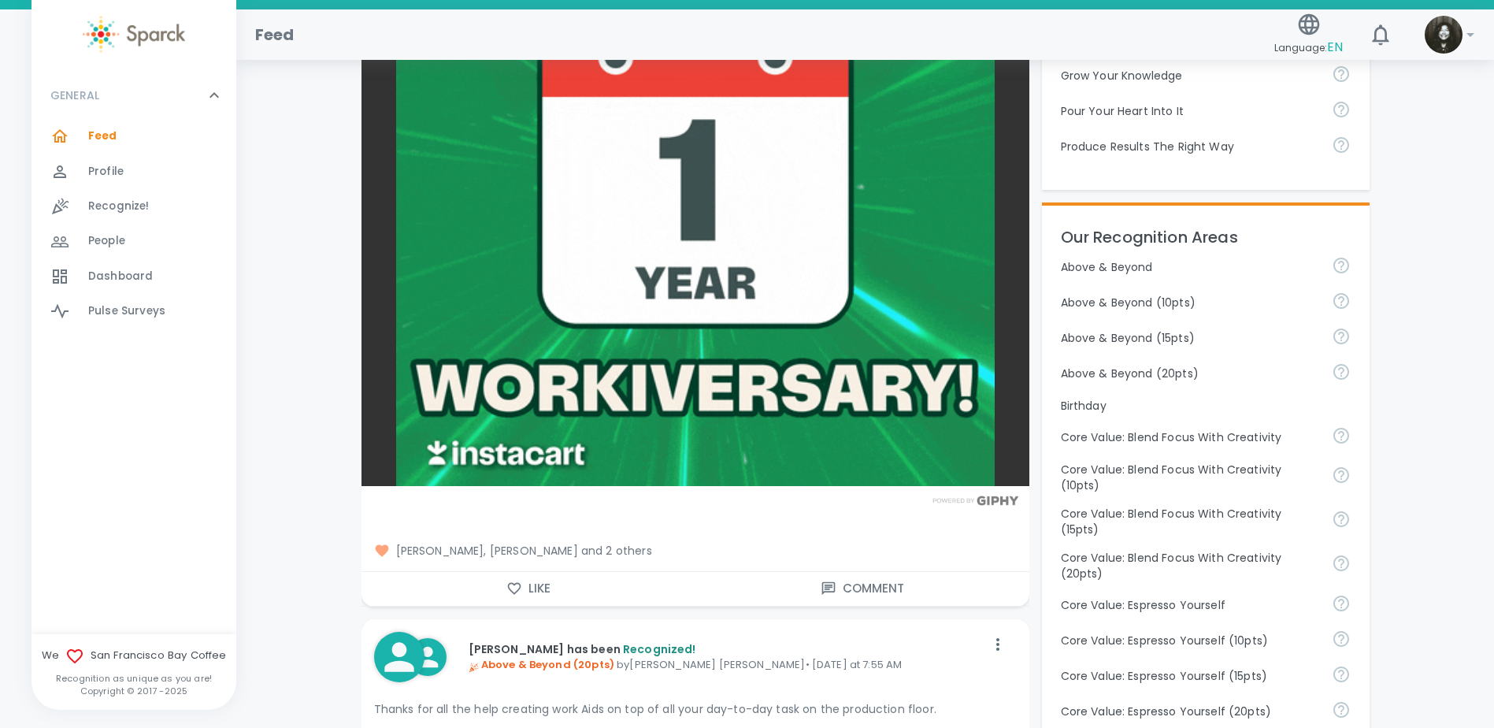
scroll to position [0, 0]
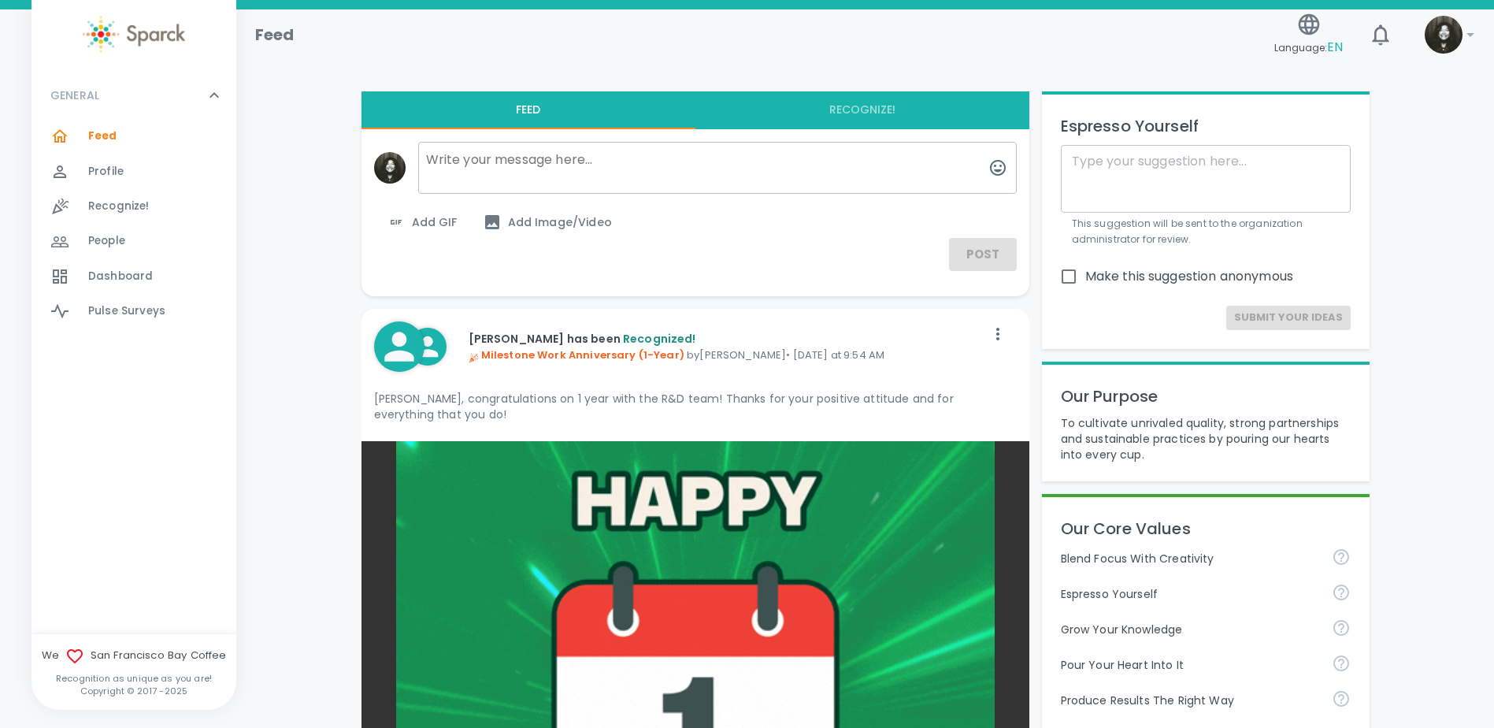
click at [518, 180] on textarea at bounding box center [717, 168] width 599 height 52
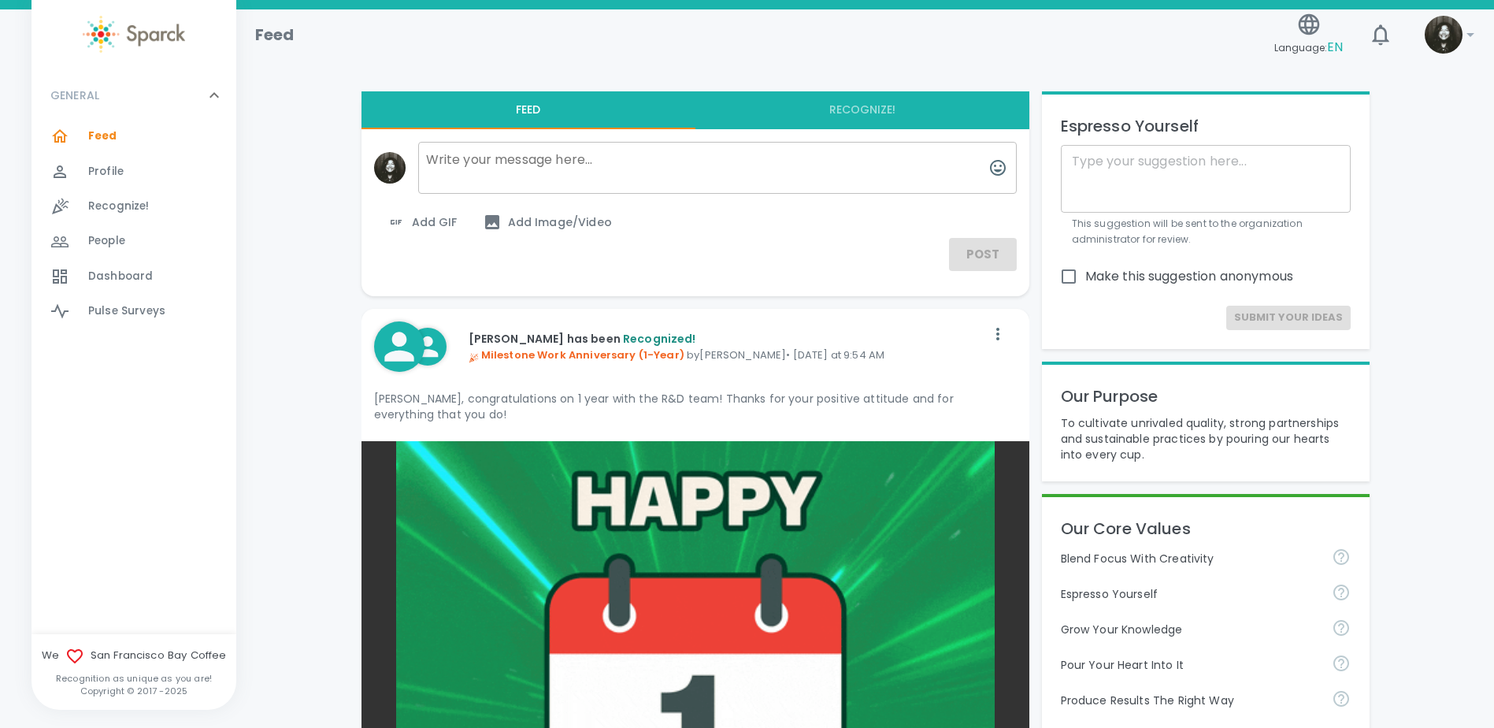
click at [416, 224] on span "Add GIF" at bounding box center [422, 222] width 71 height 19
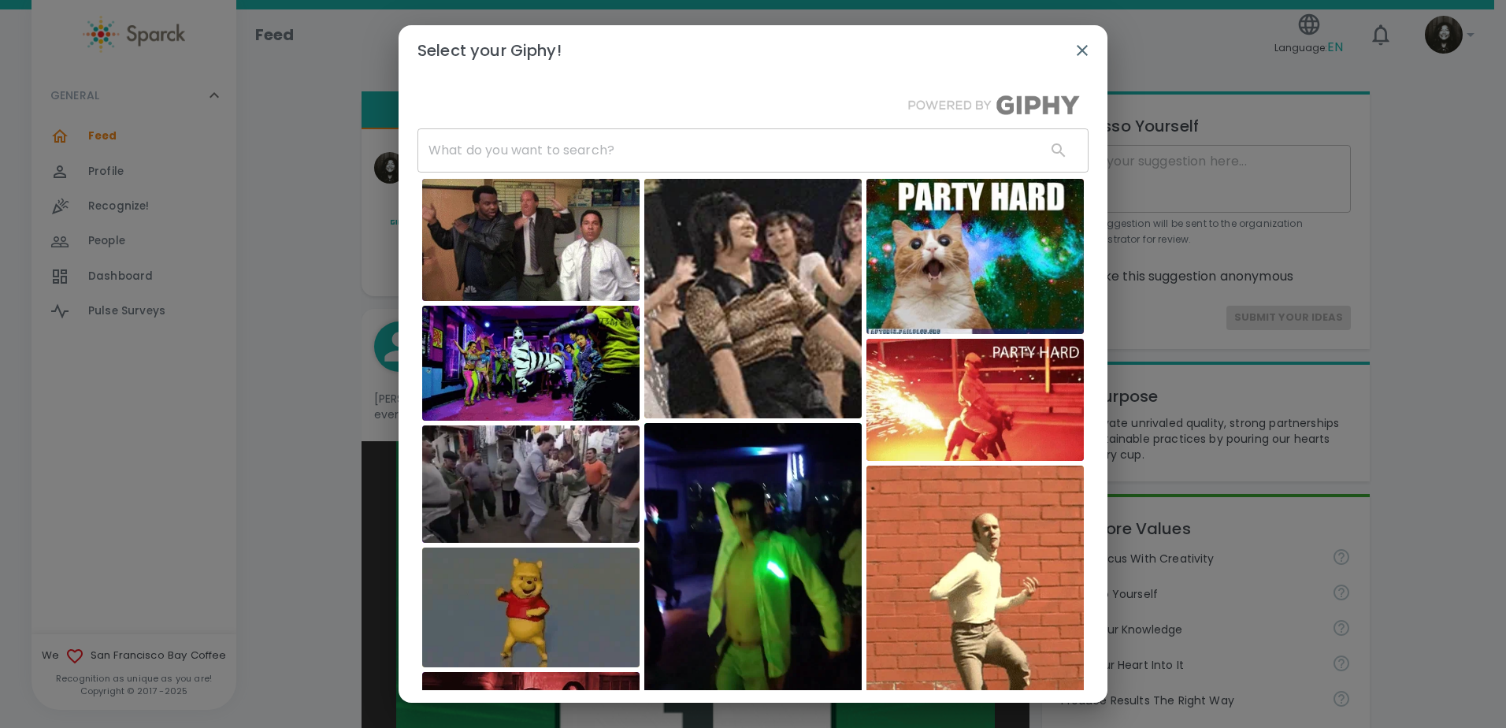
click at [1076, 55] on icon "button" at bounding box center [1082, 50] width 19 height 19
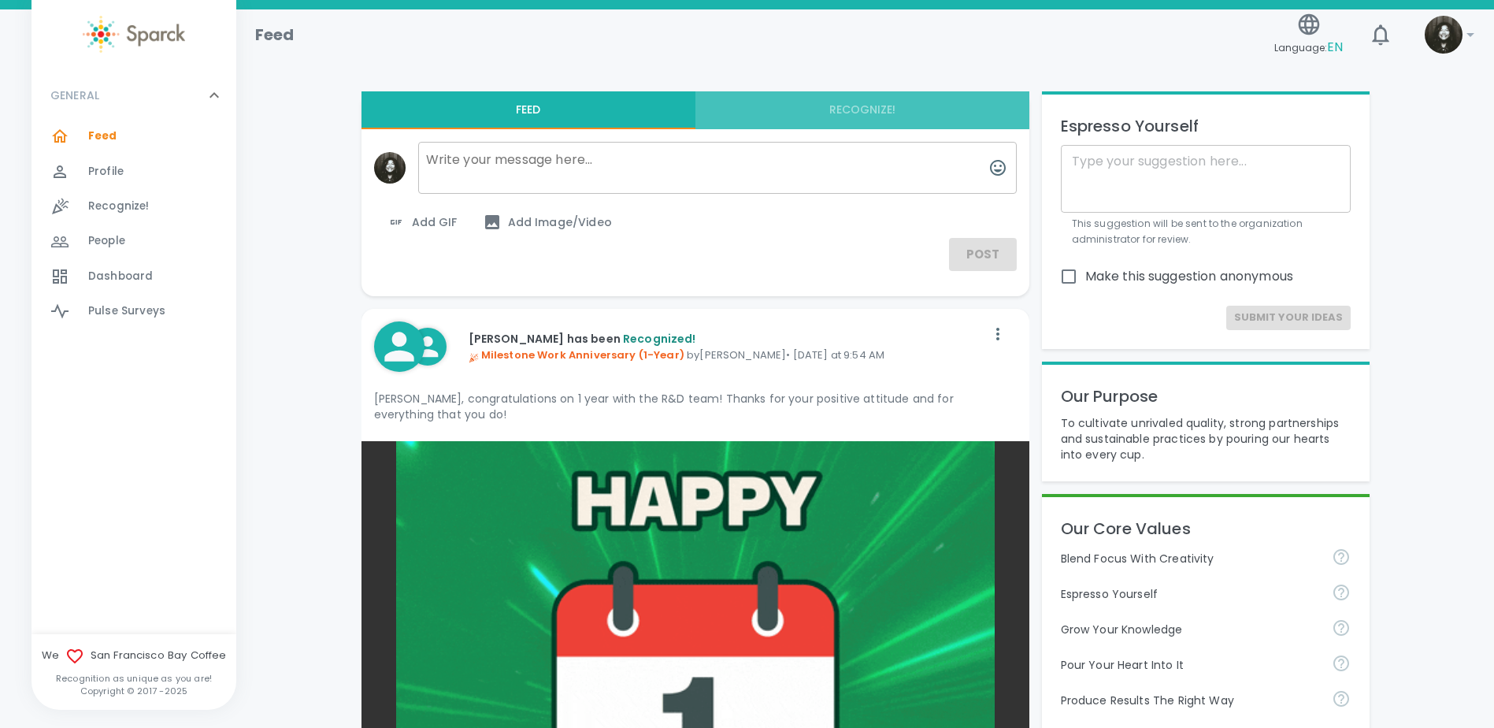
click at [902, 121] on button "Recognize!" at bounding box center [863, 110] width 334 height 38
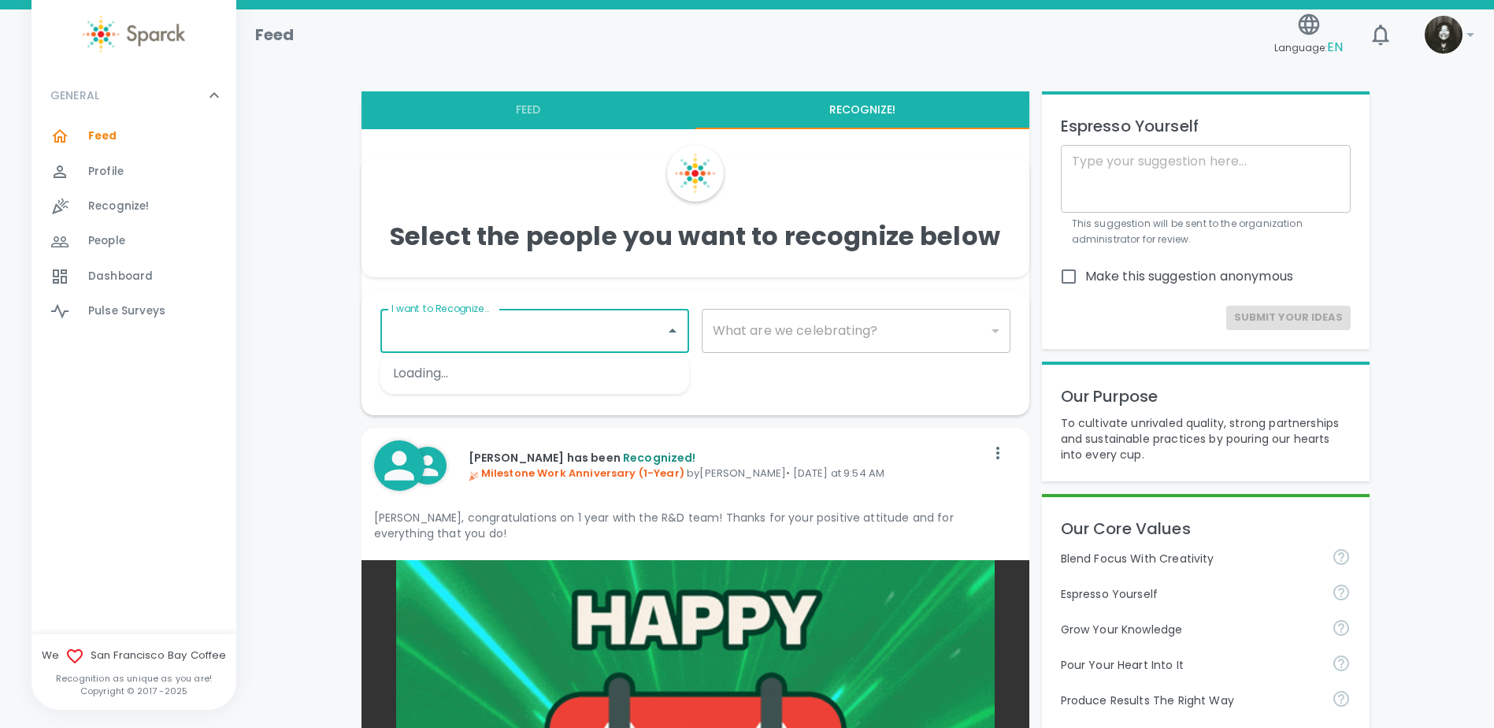
click at [641, 343] on input "I want to Recognize..." at bounding box center [523, 331] width 271 height 30
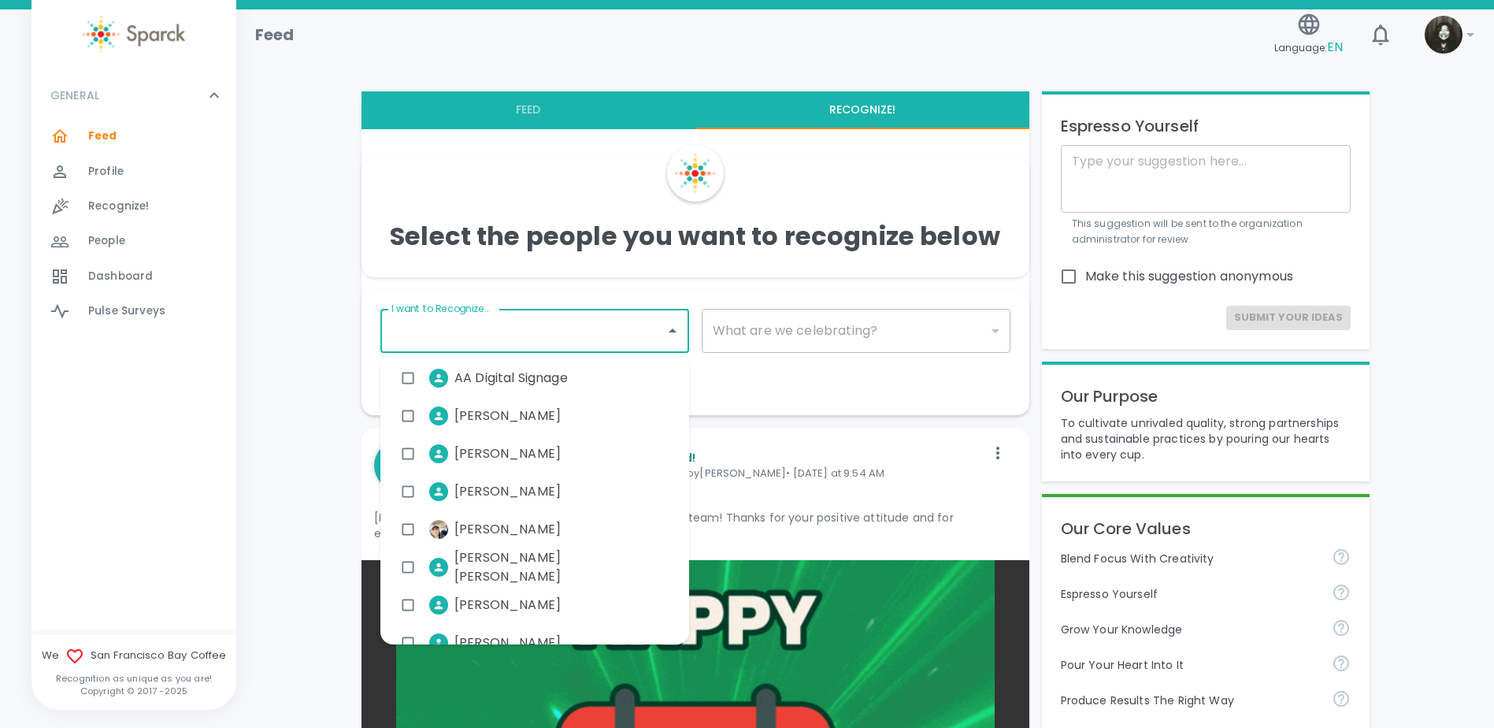
click at [651, 342] on input "I want to Recognize..." at bounding box center [523, 331] width 271 height 30
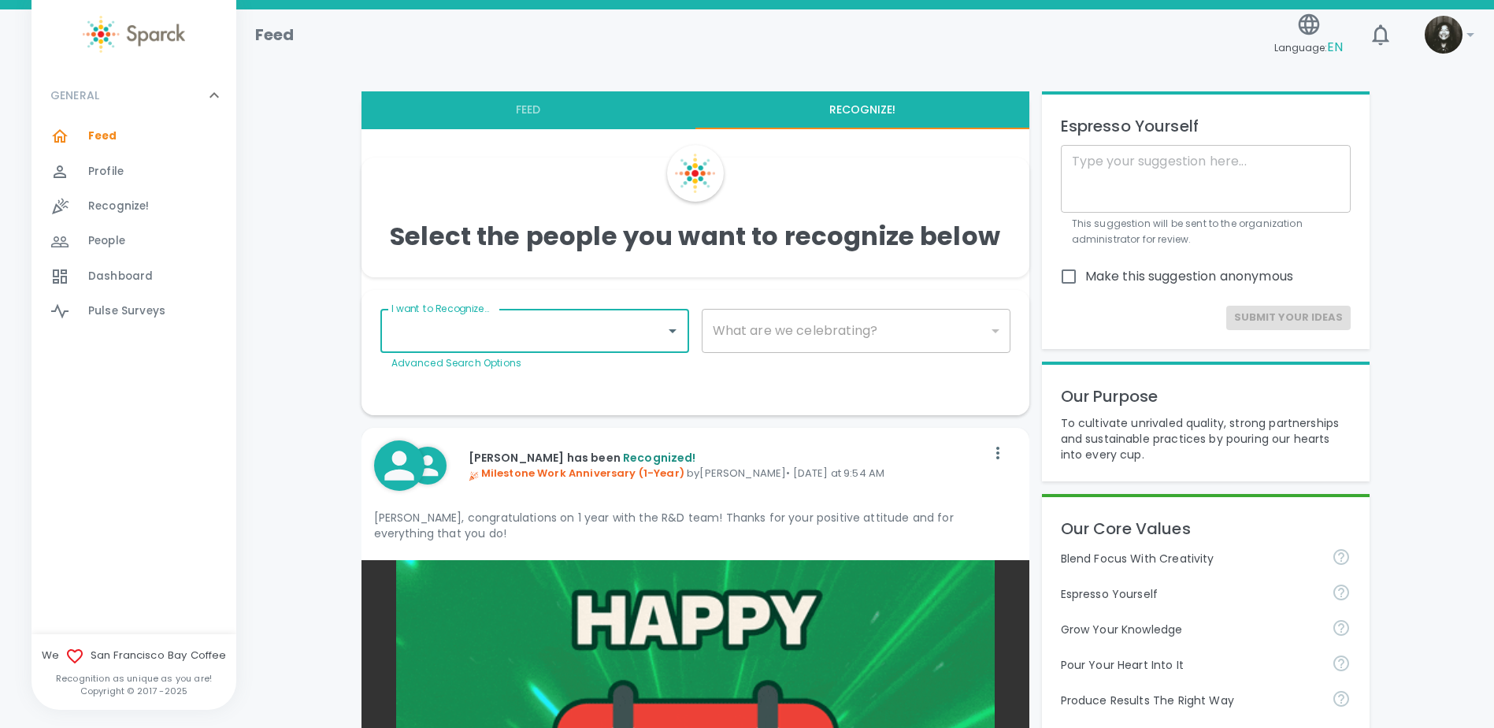
click at [651, 342] on input "I want to Recognize..." at bounding box center [523, 331] width 271 height 30
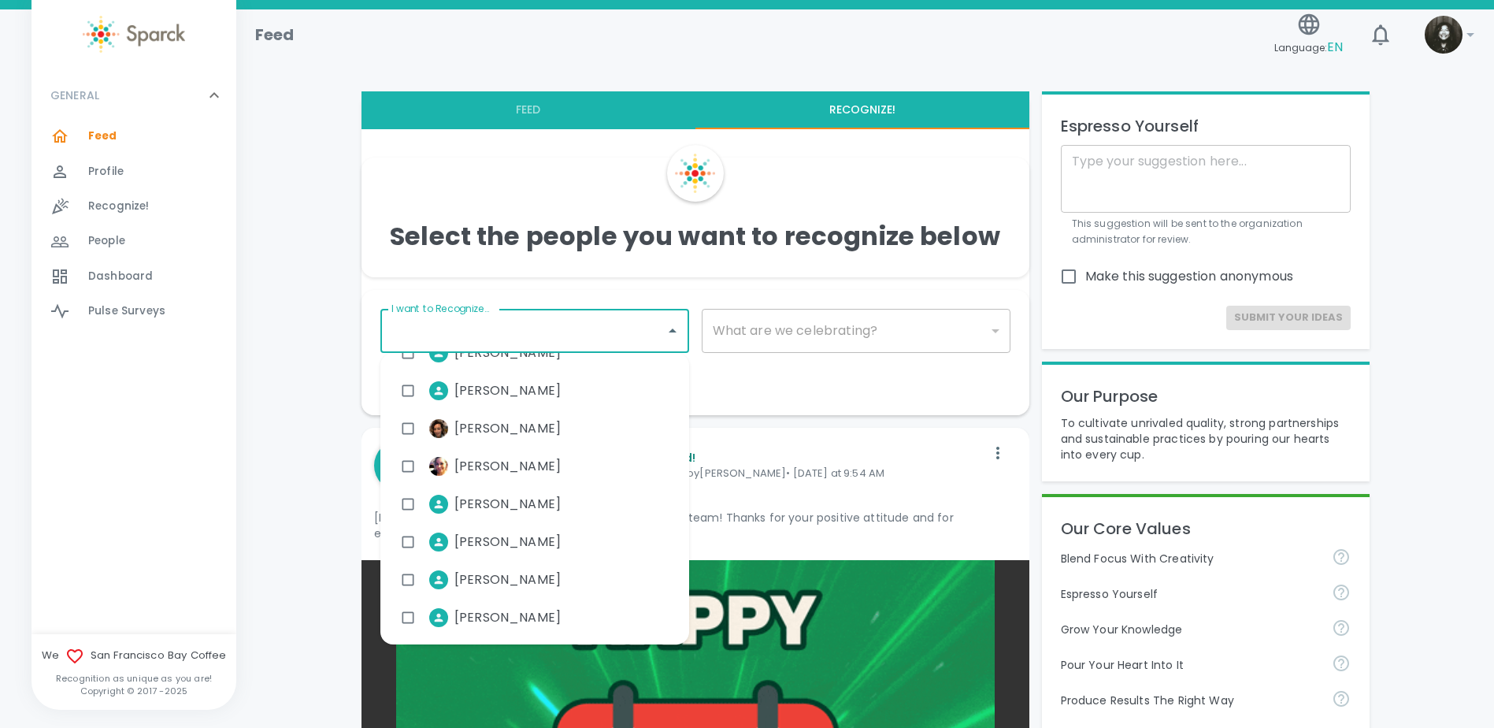
scroll to position [7877, 0]
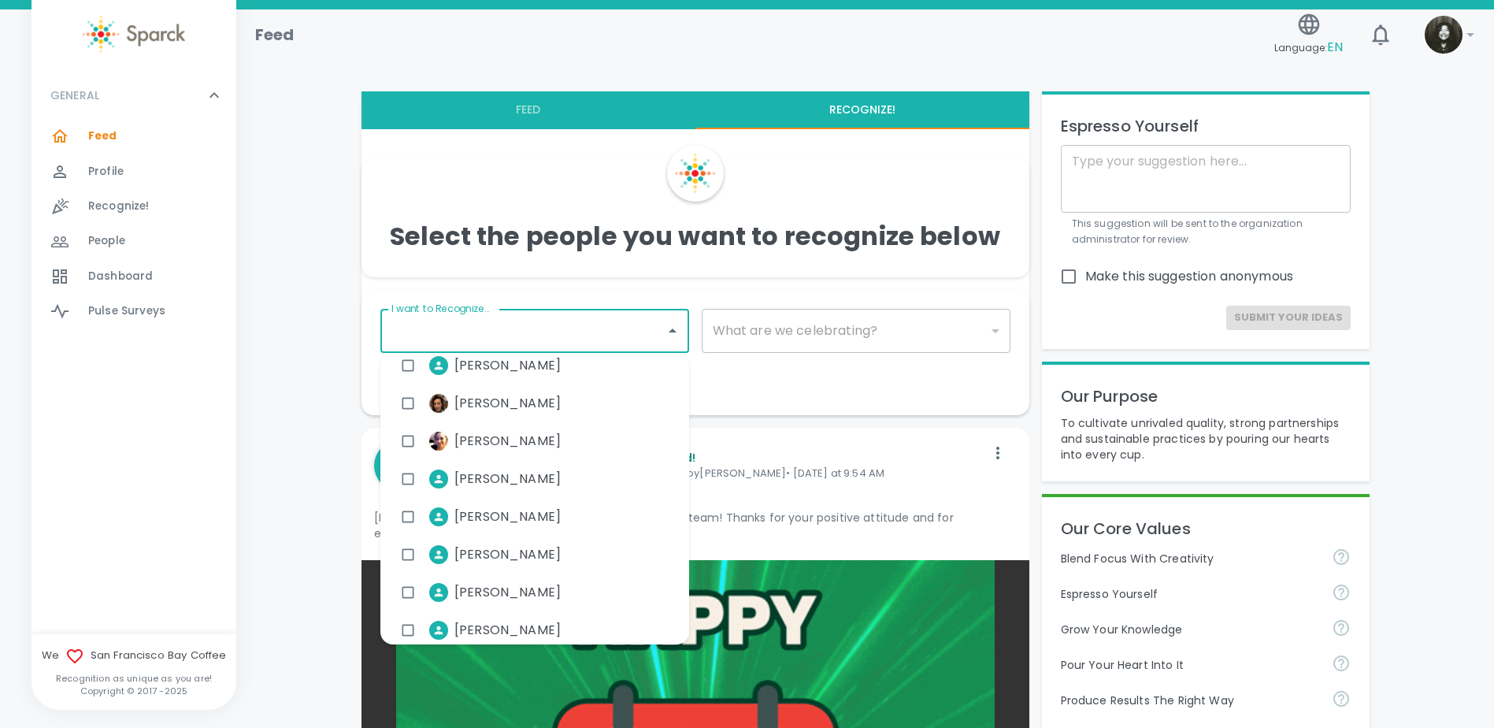
click at [516, 525] on span "[PERSON_NAME]" at bounding box center [507, 516] width 106 height 19
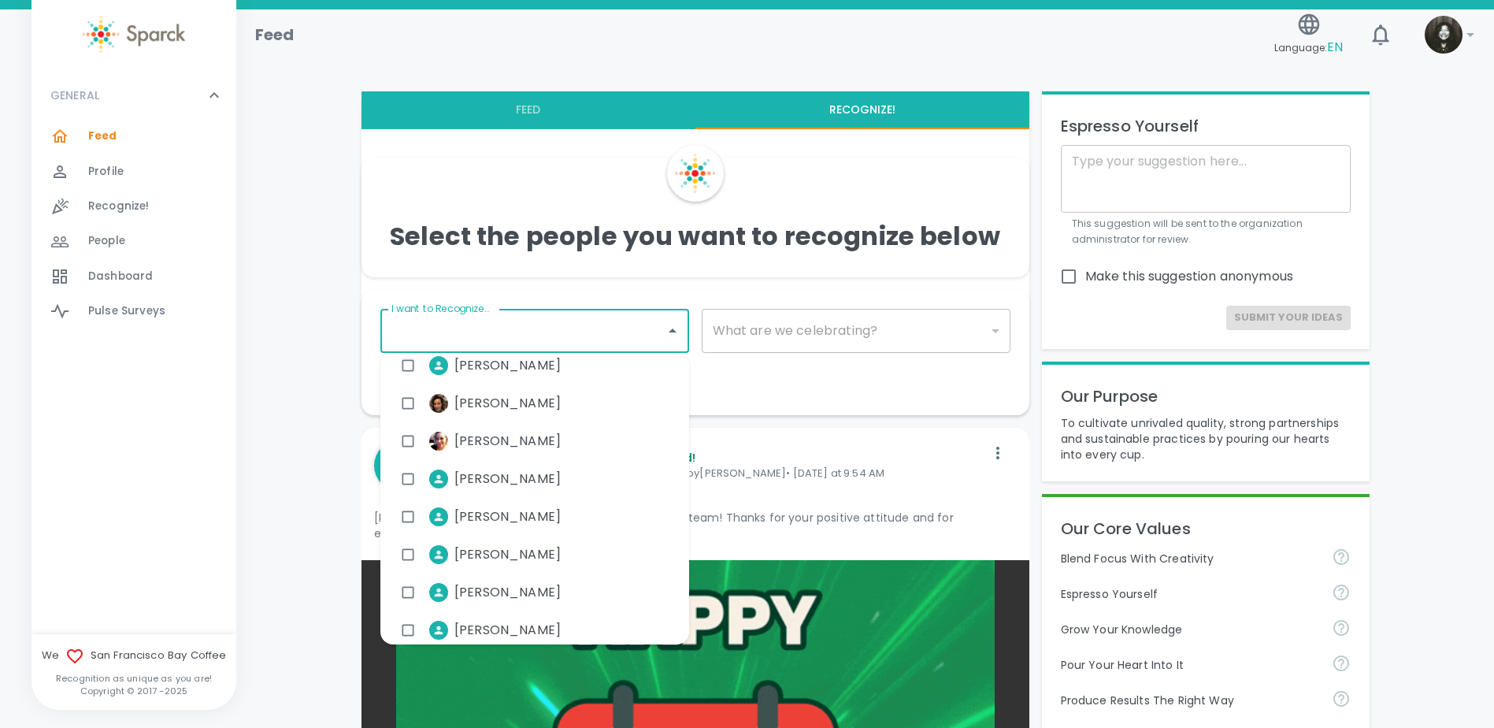
checkbox input "true"
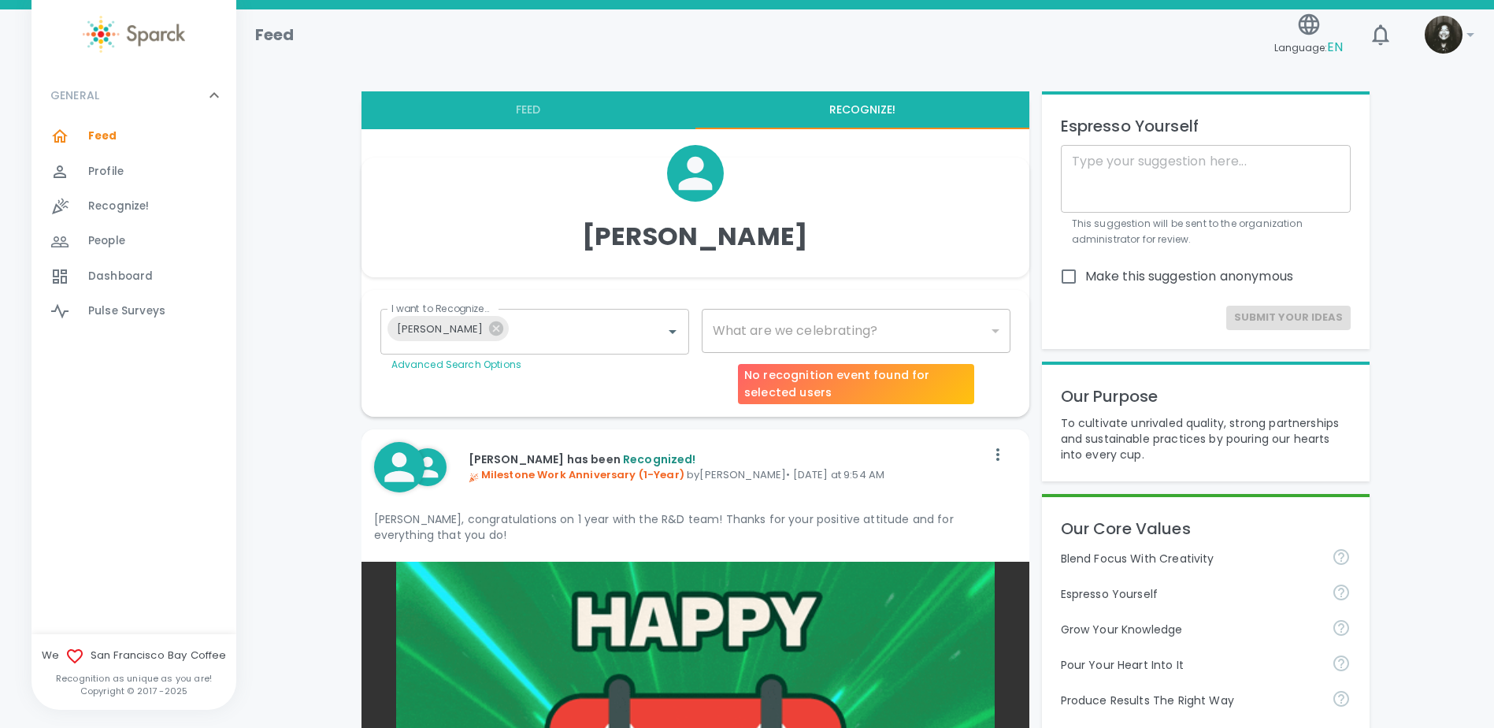
click at [766, 320] on div "​" at bounding box center [856, 331] width 309 height 44
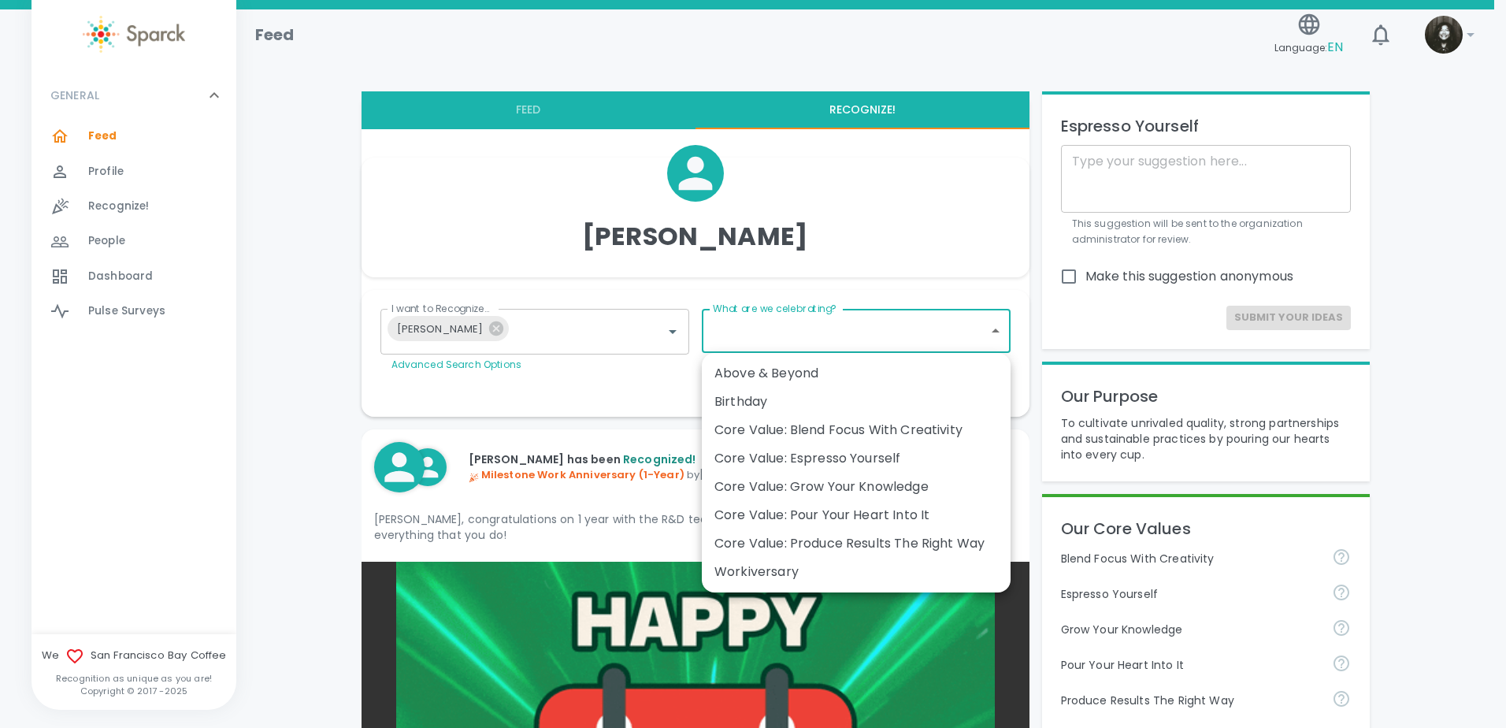
click at [872, 398] on div "Birthday" at bounding box center [856, 401] width 284 height 19
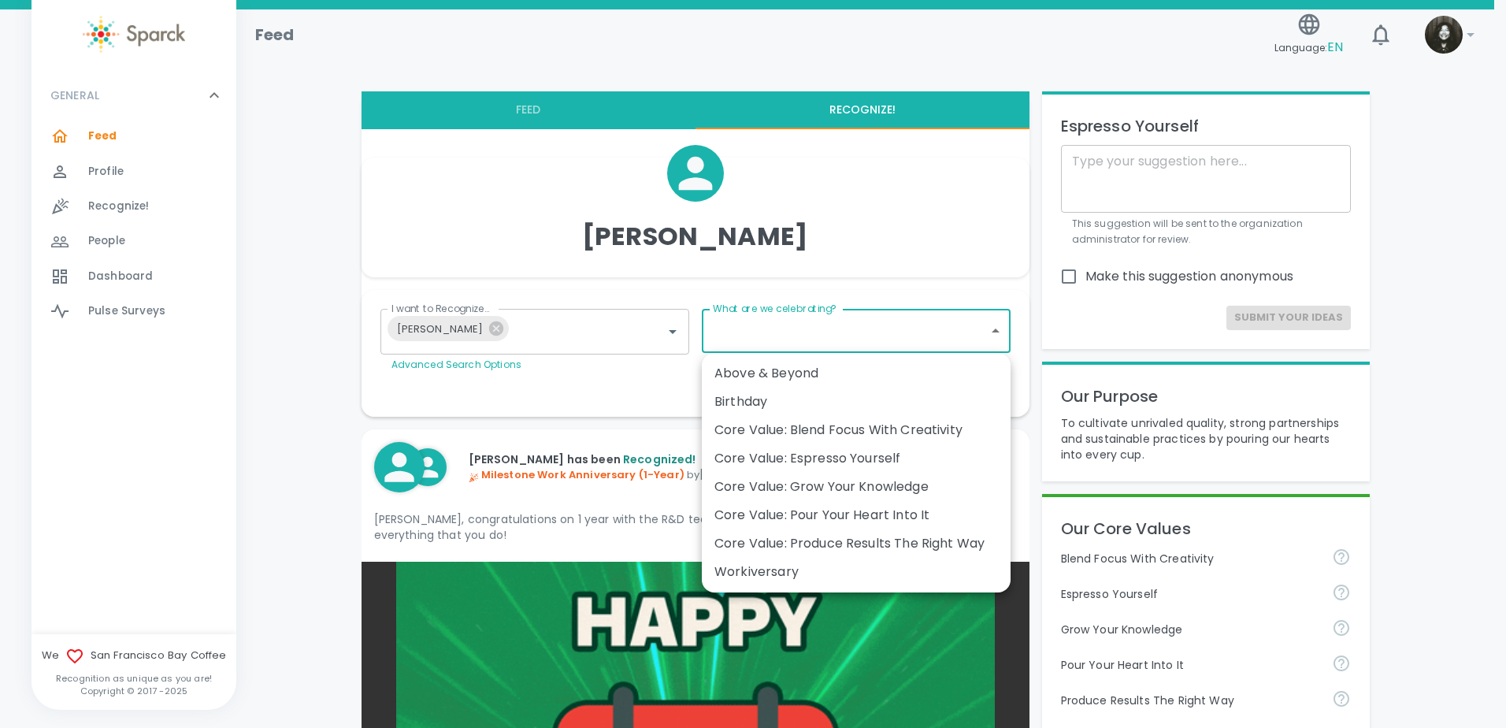
type input "2072"
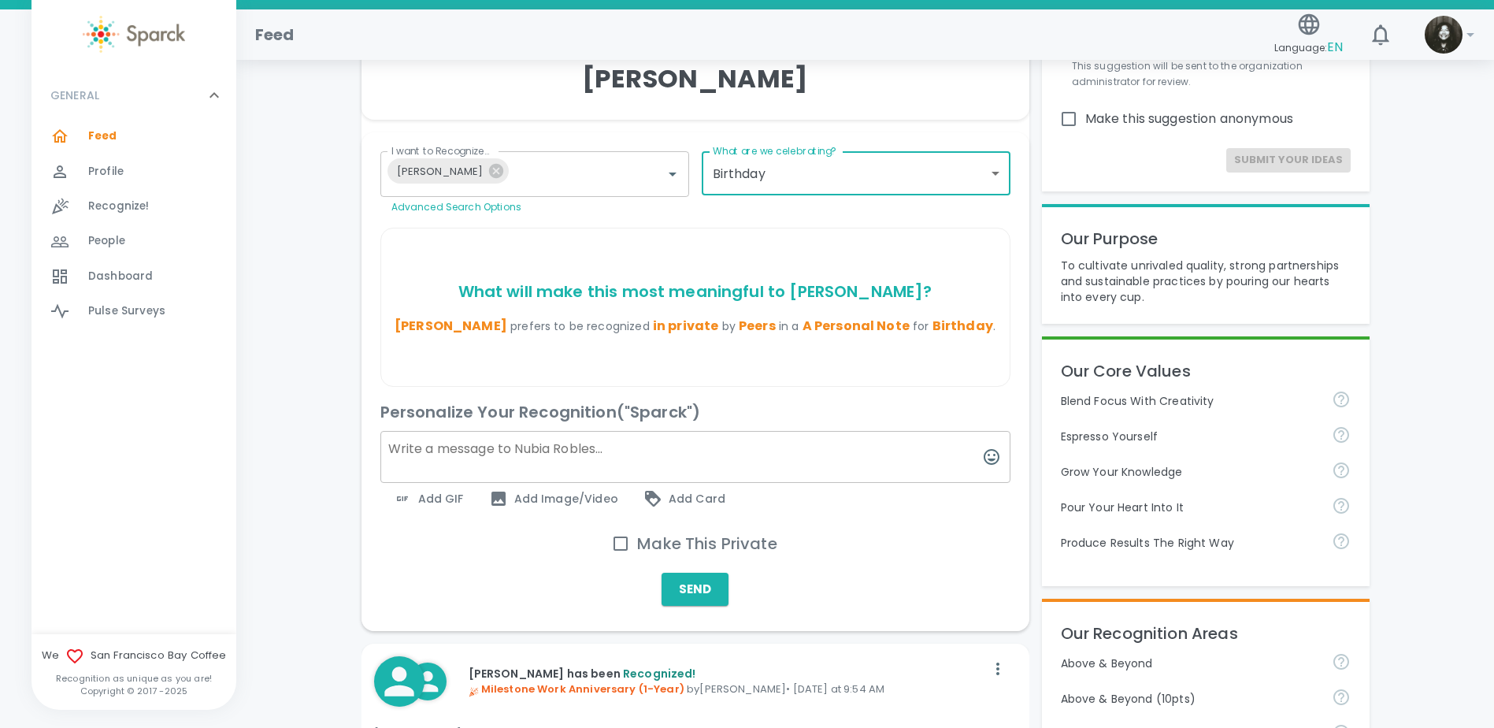
scroll to position [79, 0]
